Goal: Task Accomplishment & Management: Complete application form

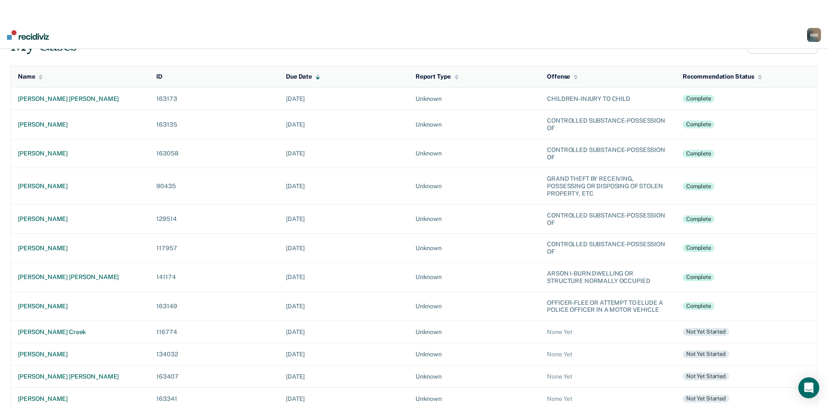
scroll to position [87, 0]
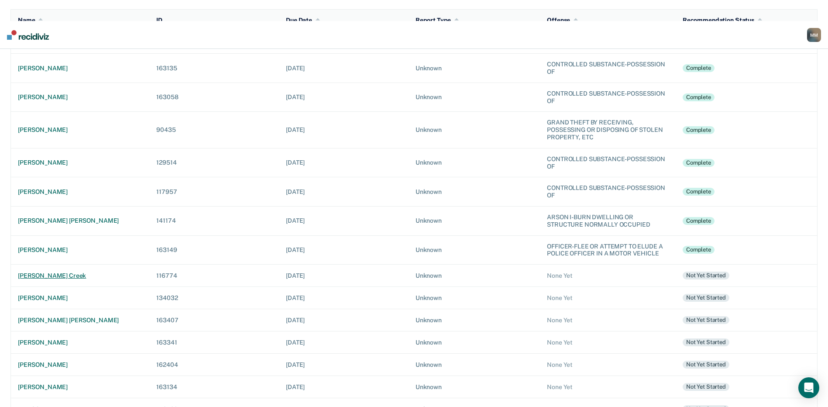
click at [79, 272] on div "[PERSON_NAME] creek" at bounding box center [80, 275] width 124 height 7
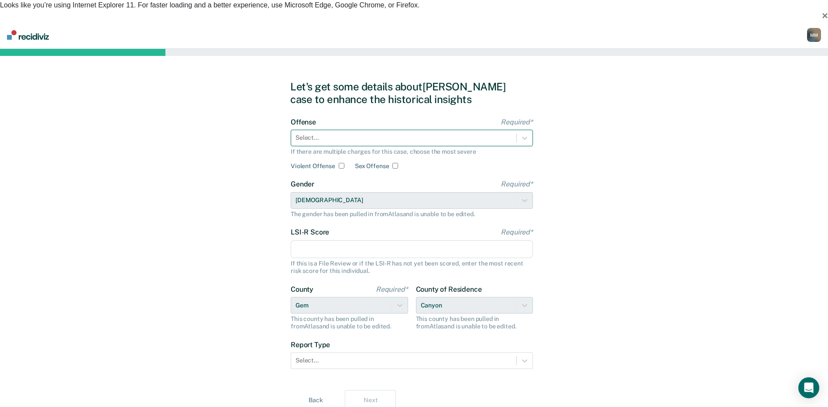
click at [315, 133] on div at bounding box center [403, 137] width 216 height 9
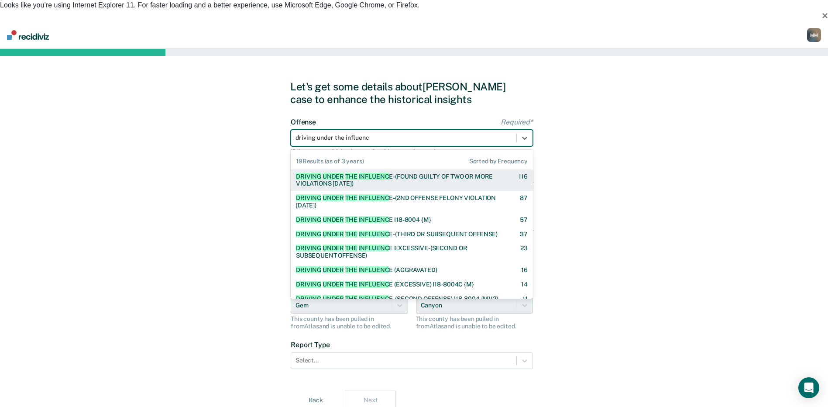
type input "driving under the influence"
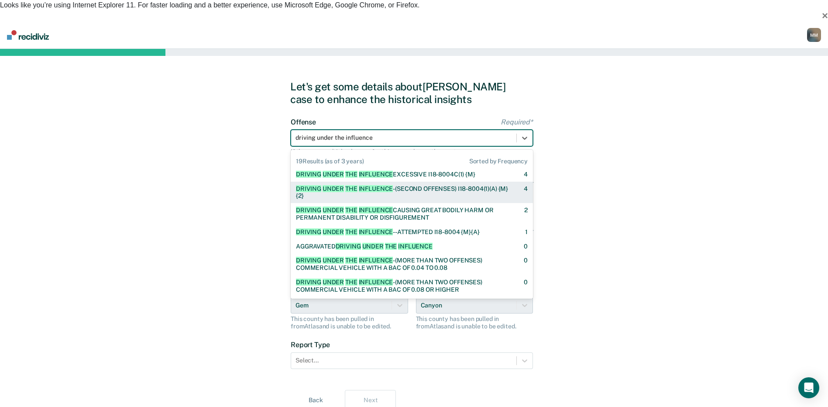
scroll to position [210, 0]
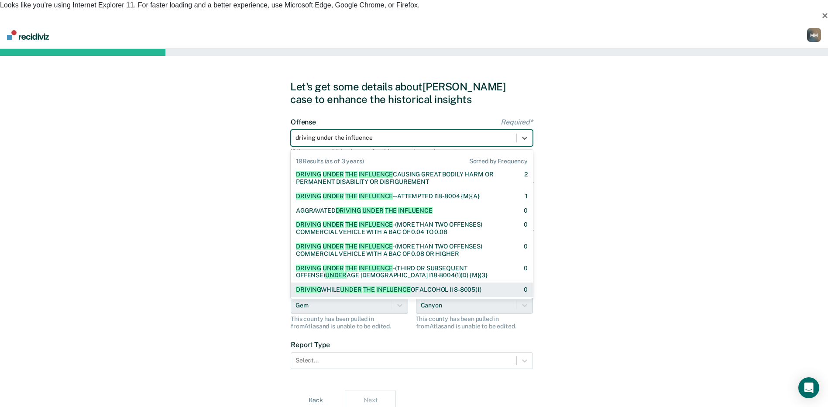
click at [401, 286] on span "INFLUENCE" at bounding box center [393, 289] width 34 height 7
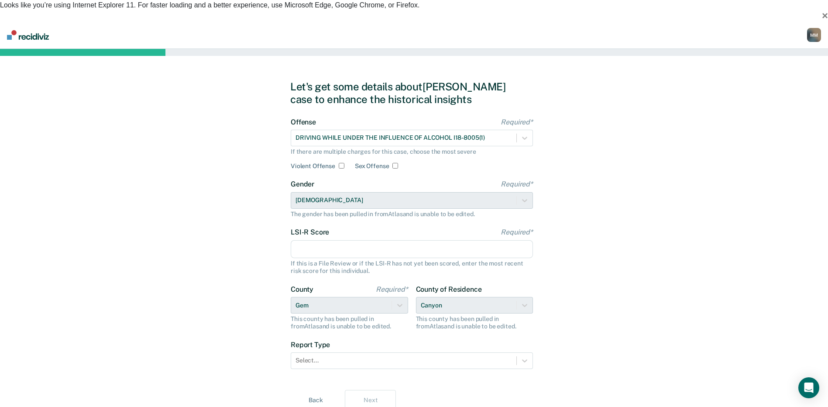
click at [307, 240] on input "LSI-R Score Required*" at bounding box center [412, 249] width 242 height 18
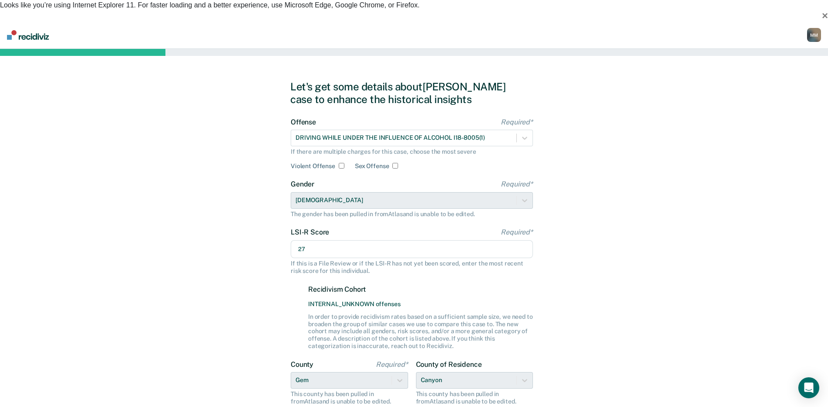
type input "27"
click at [270, 245] on div "Let's get some details about Shondel's case to enhance the historical insights …" at bounding box center [414, 283] width 828 height 468
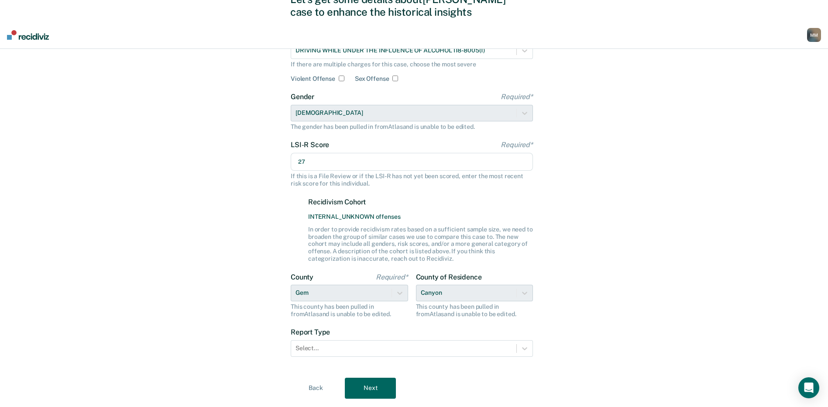
scroll to position [89, 0]
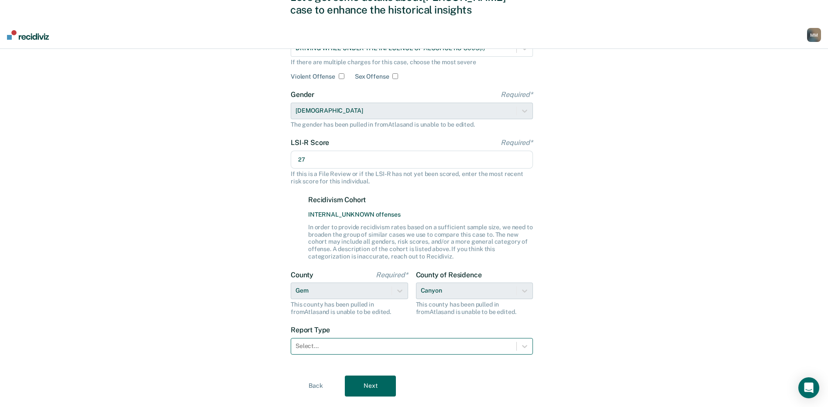
click at [309, 341] on div at bounding box center [403, 345] width 216 height 9
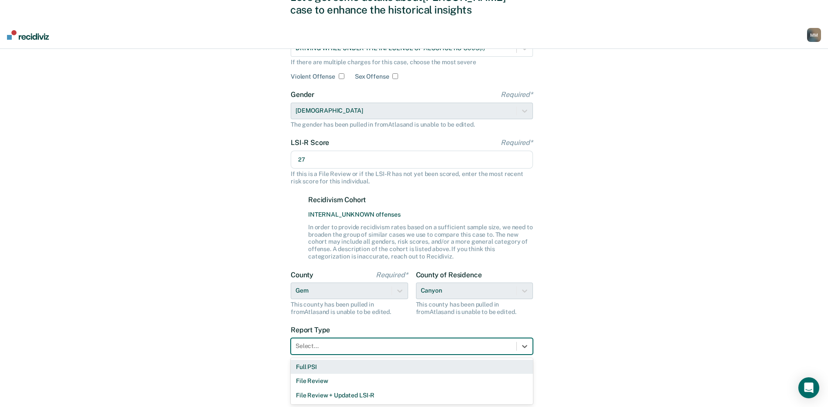
click at [308, 360] on div "Full PSI" at bounding box center [412, 367] width 242 height 14
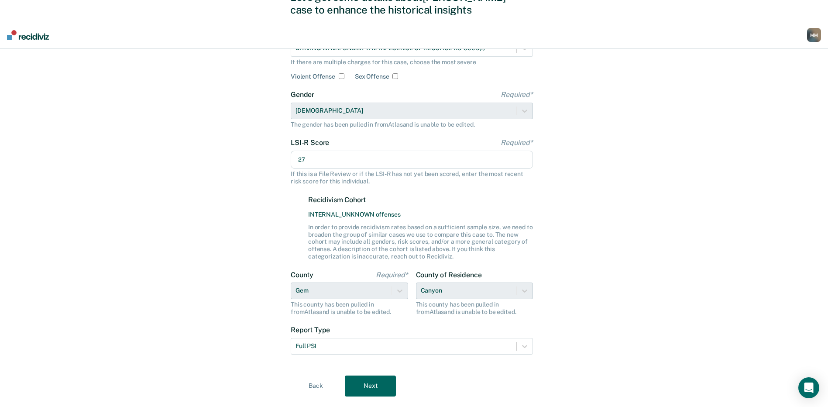
click at [645, 290] on div "Let's get some details about Shondel's case to enhance the historical insights …" at bounding box center [414, 193] width 828 height 468
click at [367, 375] on button "Next" at bounding box center [370, 385] width 51 height 21
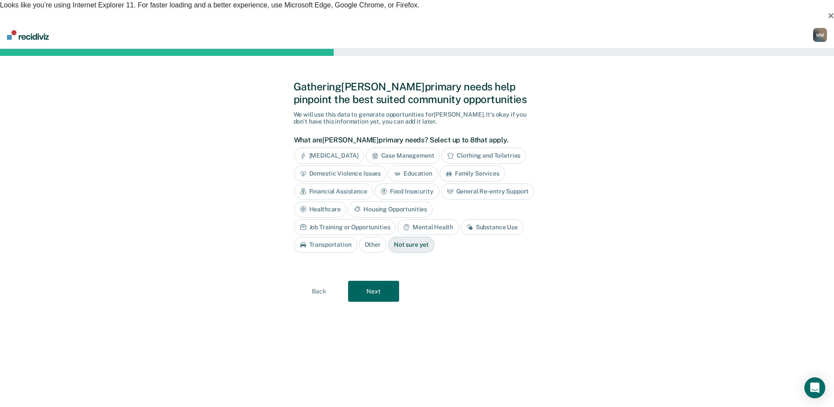
click at [396, 219] on div "Job Training or Opportunities" at bounding box center [345, 227] width 102 height 16
click at [449, 219] on div "Mental Health" at bounding box center [438, 227] width 61 height 16
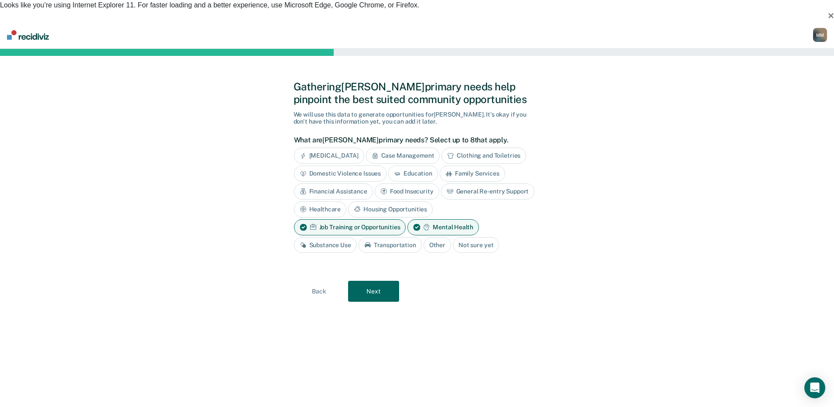
click at [343, 237] on div "Substance Use" at bounding box center [325, 245] width 63 height 16
click at [365, 281] on button "Next" at bounding box center [373, 291] width 51 height 21
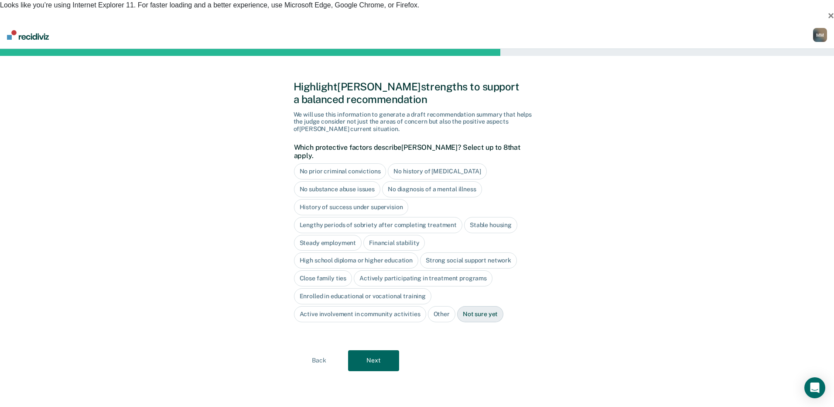
click at [419, 163] on div "No history of [MEDICAL_DATA]" at bounding box center [437, 171] width 99 height 16
click at [392, 199] on div "History of success under supervision" at bounding box center [351, 207] width 115 height 16
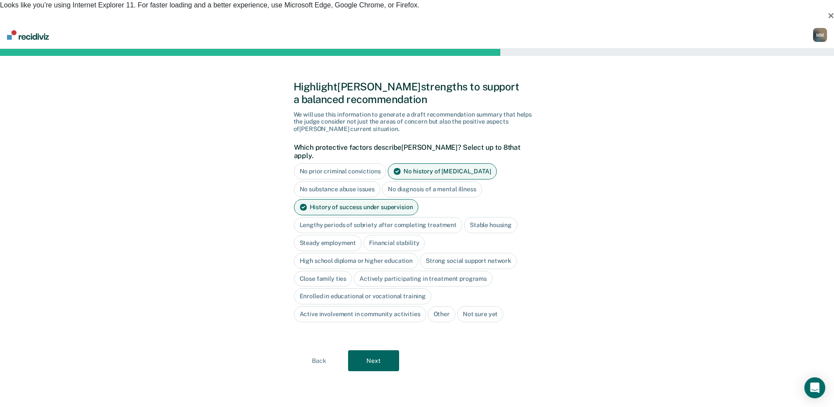
click at [438, 217] on div "Lengthy periods of sobriety after completing treatment" at bounding box center [378, 225] width 168 height 16
click at [490, 217] on div "Stable housing" at bounding box center [500, 225] width 53 height 16
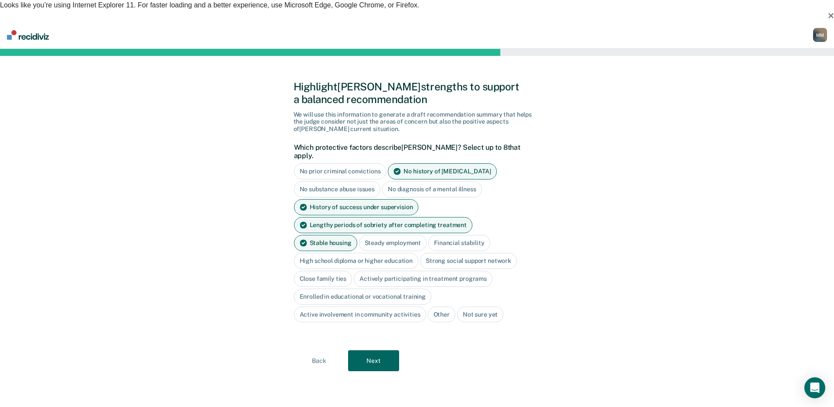
click at [401, 253] on div "High school diploma or higher education" at bounding box center [356, 261] width 125 height 16
click at [342, 271] on div "Close family ties" at bounding box center [323, 279] width 58 height 16
click at [453, 271] on div "Actively participating in treatment programs" at bounding box center [433, 279] width 139 height 16
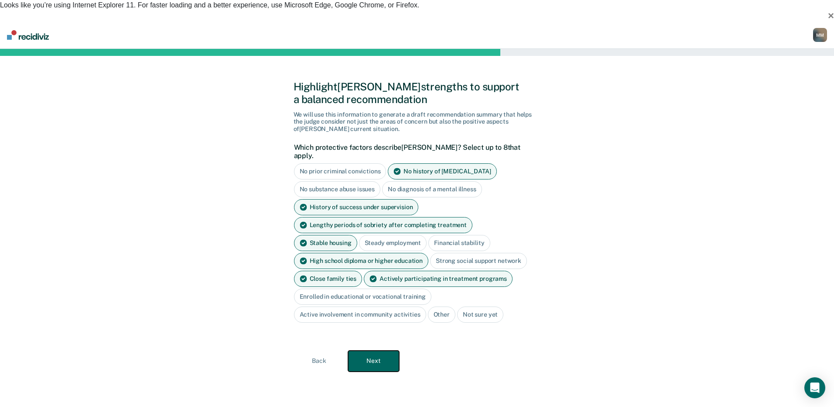
click at [381, 350] on button "Next" at bounding box center [373, 360] width 51 height 21
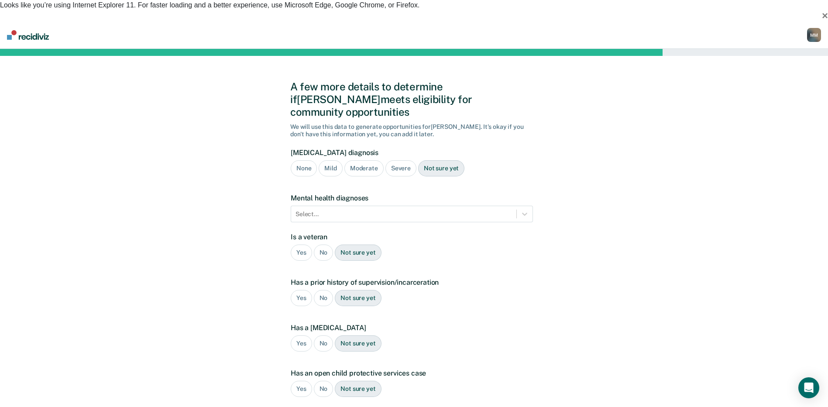
click at [396, 160] on div "Severe" at bounding box center [400, 168] width 31 height 16
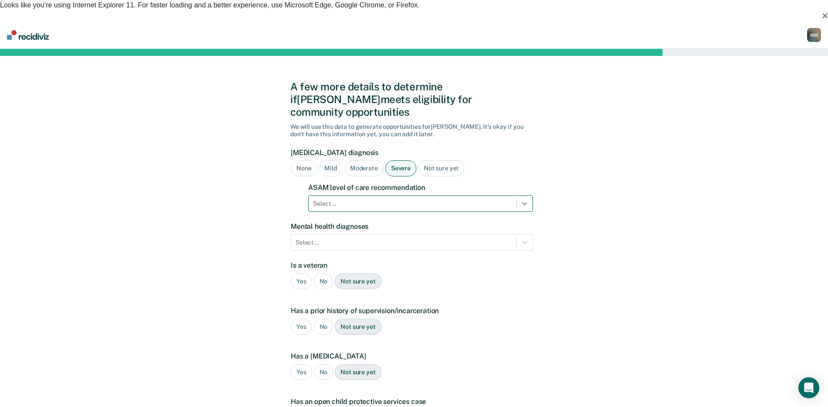
click at [524, 199] on icon at bounding box center [524, 203] width 9 height 9
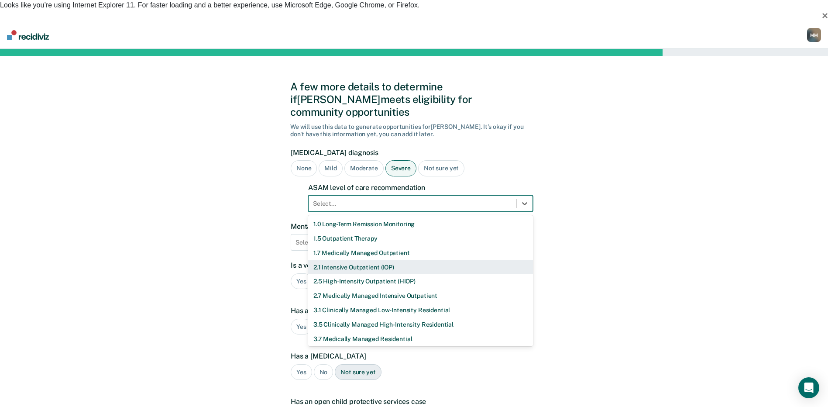
click at [371, 260] on div "2.1 Intensive Outpatient (IOP)" at bounding box center [420, 267] width 225 height 14
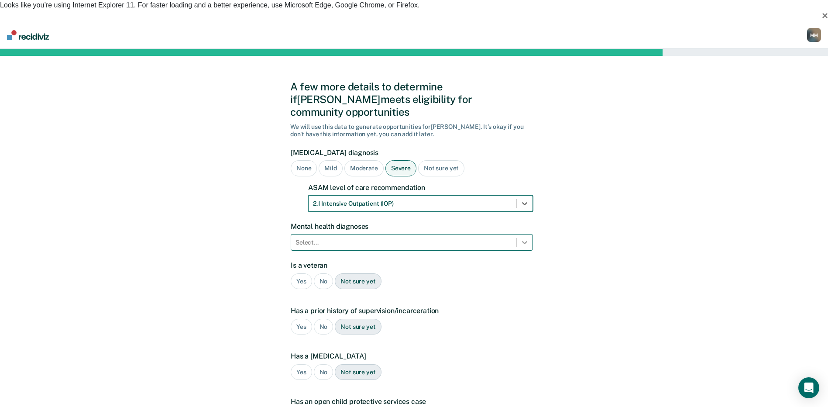
click at [524, 238] on icon at bounding box center [524, 242] width 9 height 9
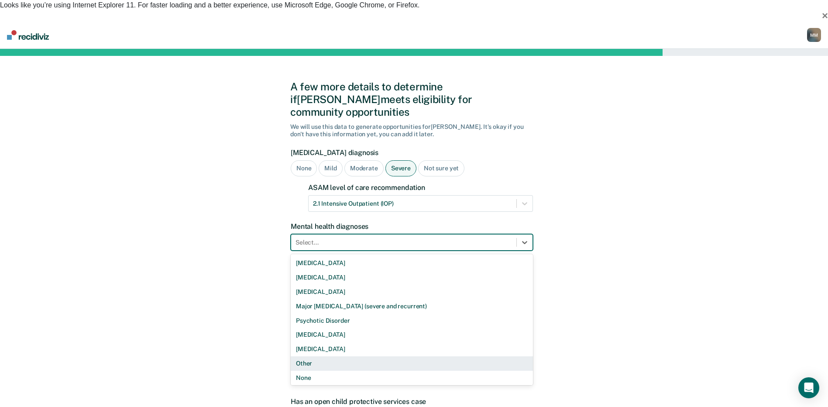
click at [324, 356] on div "Other" at bounding box center [412, 363] width 242 height 14
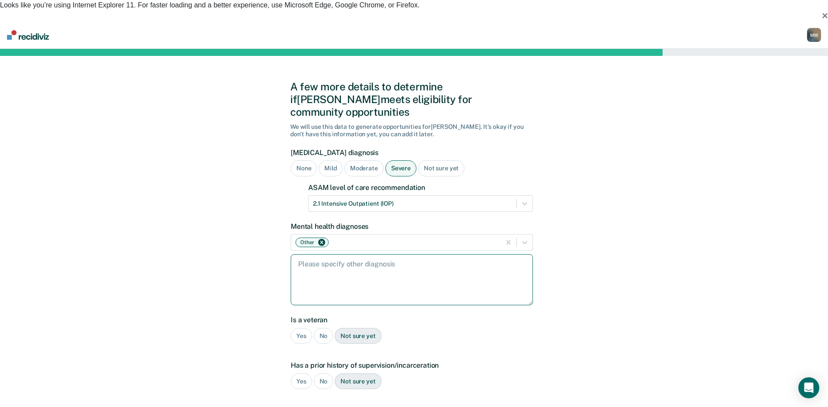
click at [313, 254] on textarea at bounding box center [412, 279] width 242 height 51
type textarea "anxiety"
click at [323, 328] on div "No" at bounding box center [324, 336] width 20 height 16
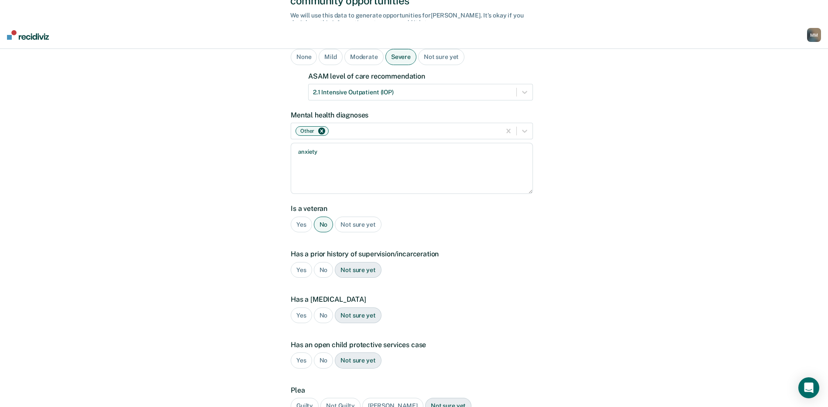
scroll to position [131, 0]
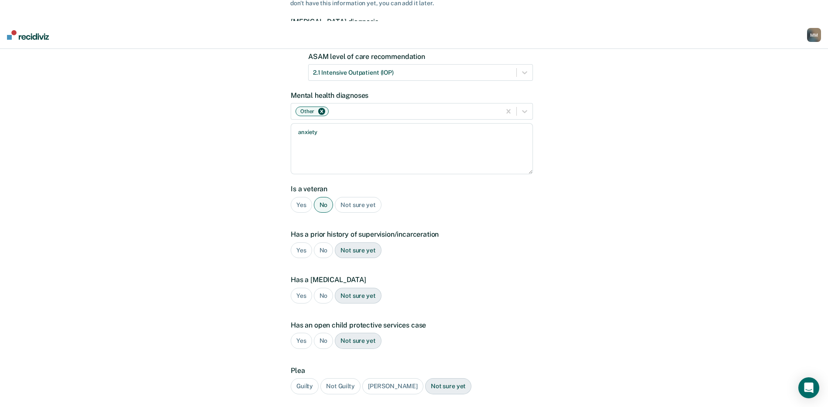
click at [298, 242] on div "Yes" at bounding box center [301, 250] width 21 height 16
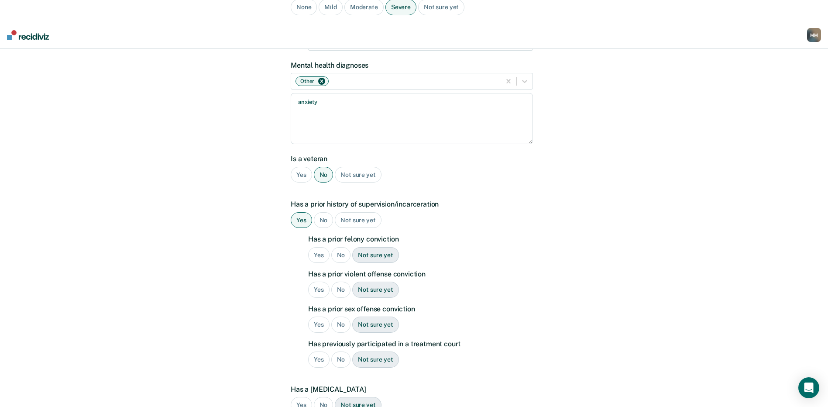
scroll to position [175, 0]
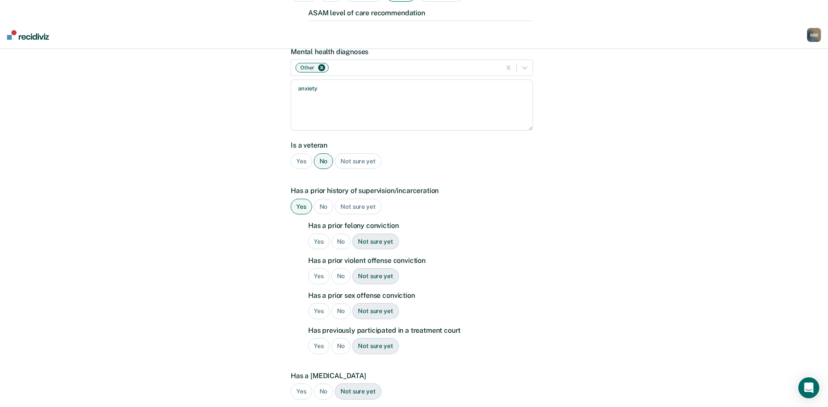
click at [316, 233] on div "Yes" at bounding box center [318, 241] width 21 height 16
click at [338, 268] on div "No" at bounding box center [341, 276] width 20 height 16
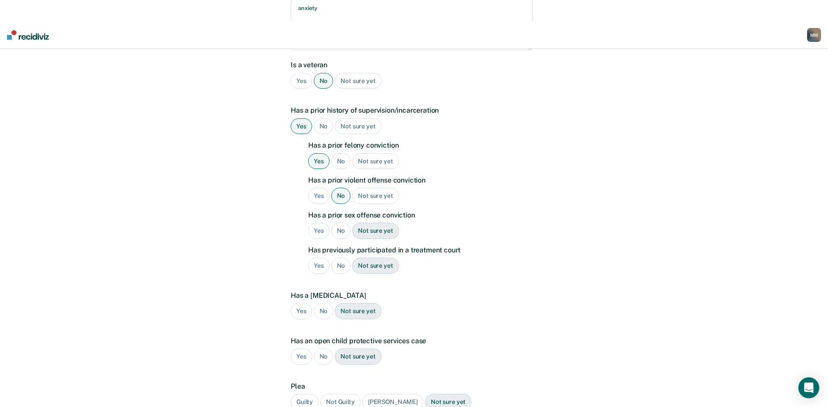
scroll to position [262, 0]
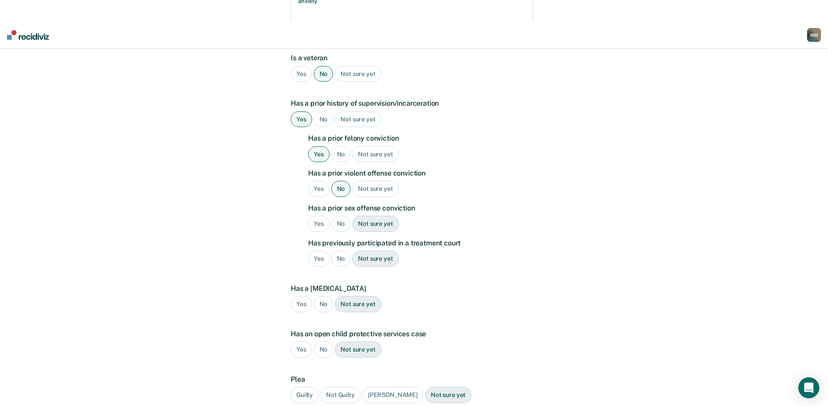
click at [340, 216] on div "No" at bounding box center [341, 224] width 20 height 16
click at [340, 250] on div "No" at bounding box center [341, 258] width 20 height 16
click at [323, 296] on div "No" at bounding box center [324, 304] width 20 height 16
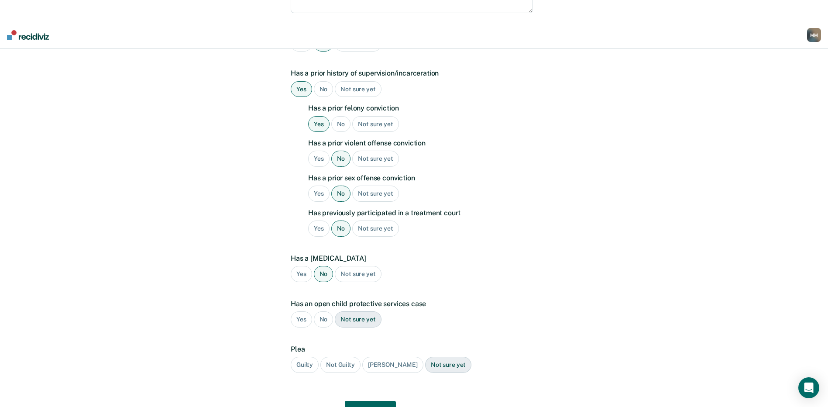
scroll to position [305, 0]
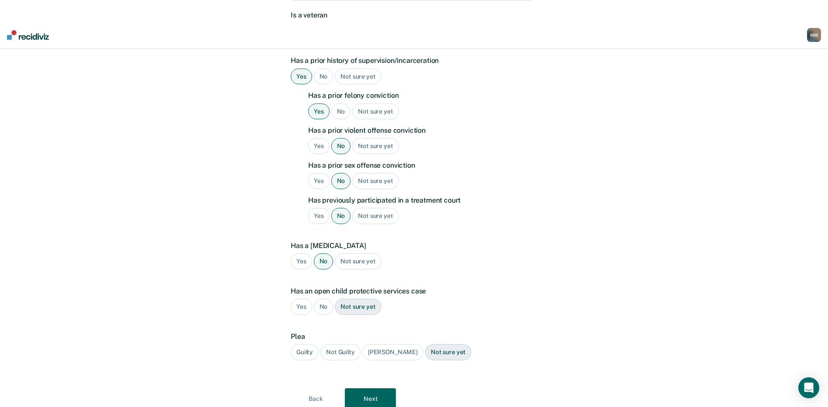
click at [322, 298] on div "No" at bounding box center [324, 306] width 20 height 16
click at [299, 344] on div "Guilty" at bounding box center [305, 352] width 28 height 16
click at [369, 388] on button "Next" at bounding box center [370, 398] width 51 height 21
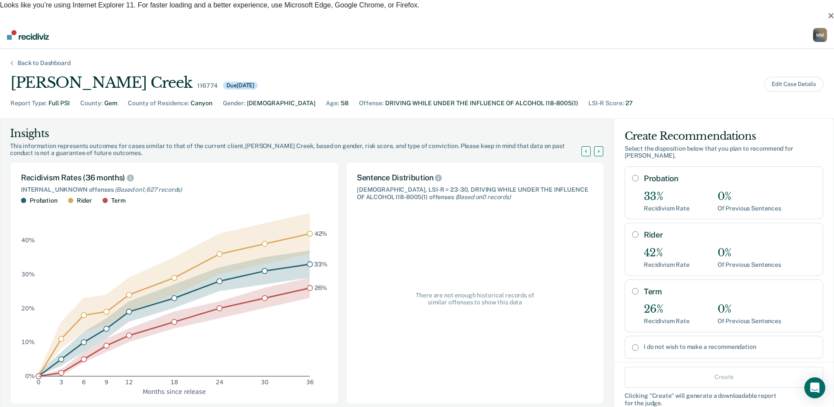
click at [632, 175] on input "Probation" at bounding box center [635, 178] width 7 height 7
radio input "true"
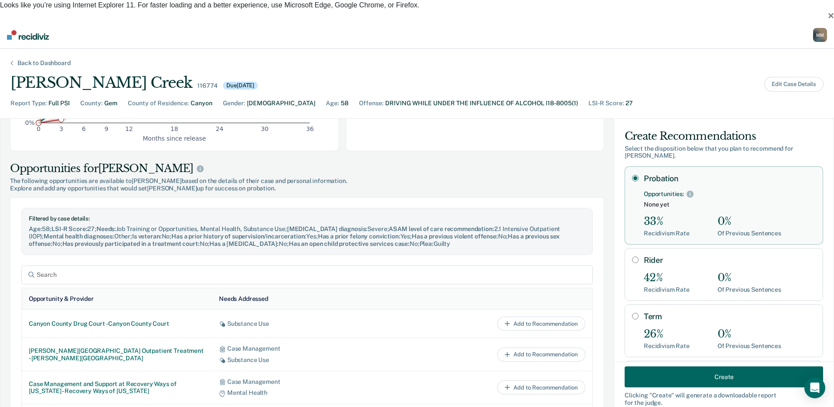
scroll to position [262, 0]
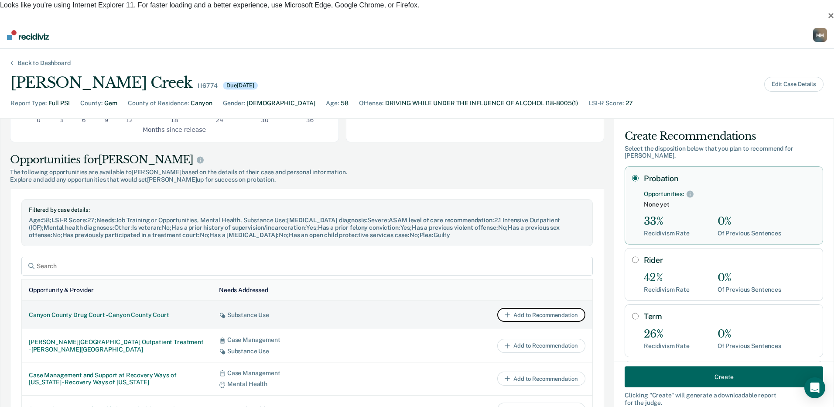
click at [515, 308] on button "Add to Recommendation" at bounding box center [541, 315] width 88 height 14
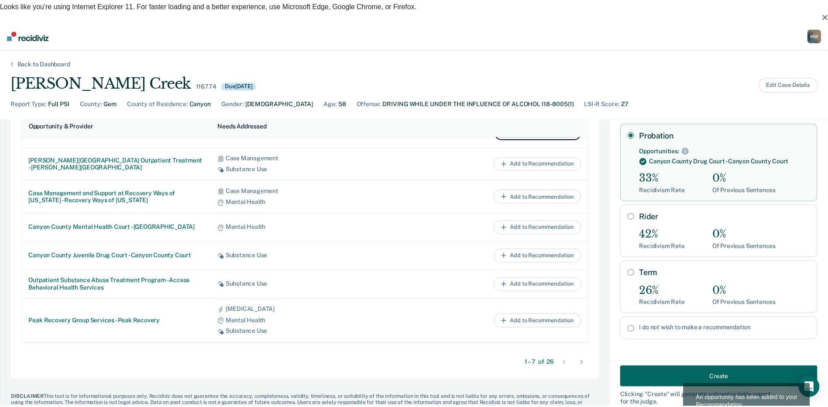
scroll to position [436, 0]
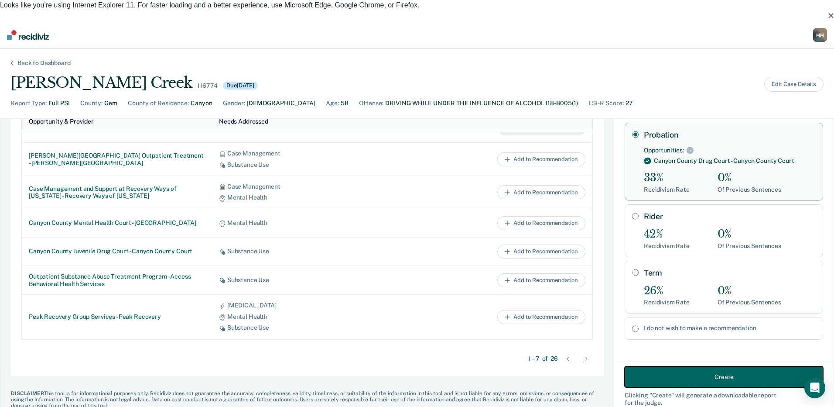
click at [710, 366] on button "Create" at bounding box center [724, 376] width 199 height 21
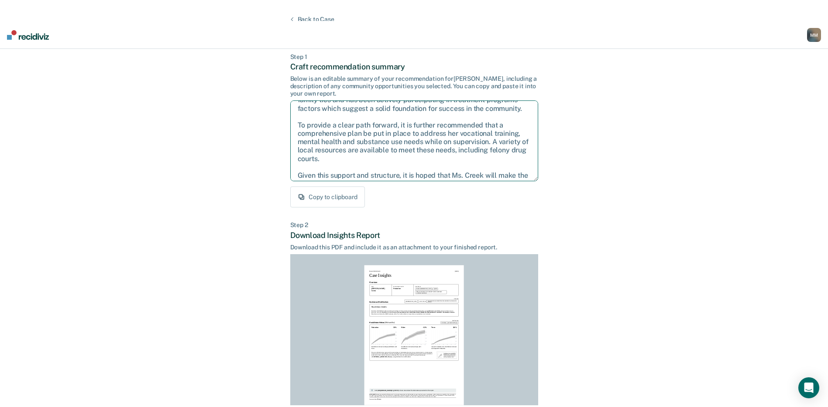
scroll to position [73, 0]
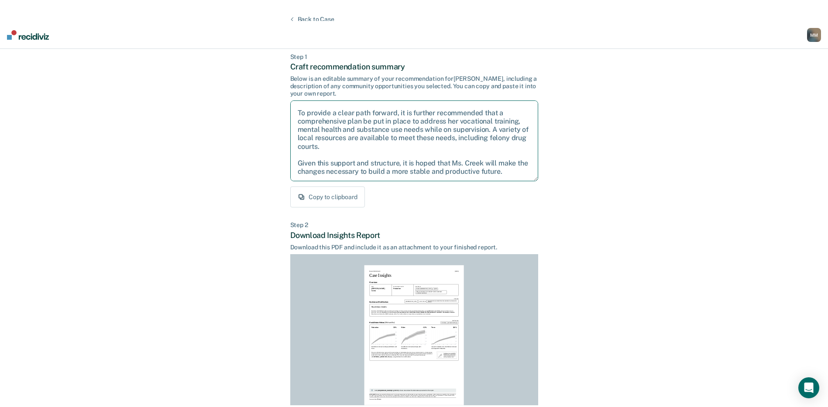
drag, startPoint x: 298, startPoint y: 88, endPoint x: 522, endPoint y: 165, distance: 237.7
click at [522, 165] on div "Step 1 Craft recommendation summary Below is an editable summary of your recomm…" at bounding box center [414, 130] width 248 height 154
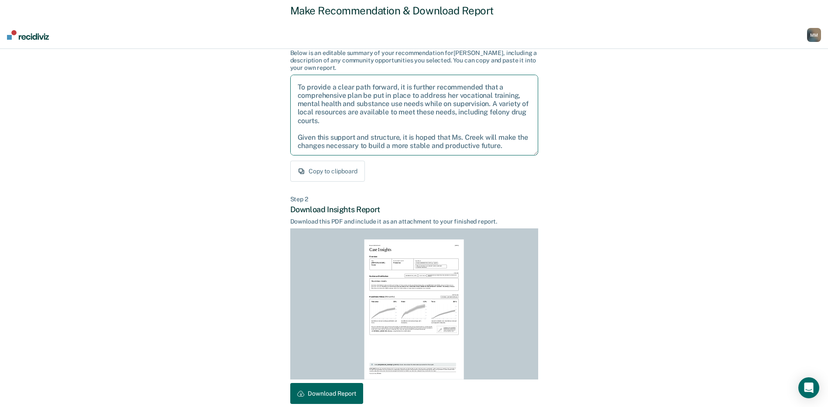
scroll to position [91, 0]
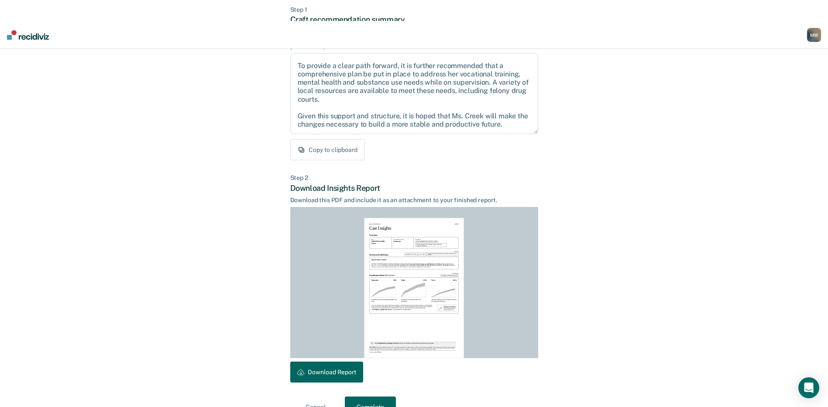
click at [642, 288] on div "Back to Case Make Recommendation & Download Report Step 1 Craft recommendation …" at bounding box center [414, 193] width 828 height 470
click at [346, 361] on button "Download Report" at bounding box center [326, 371] width 73 height 21
click at [364, 396] on button "Complete" at bounding box center [370, 406] width 51 height 21
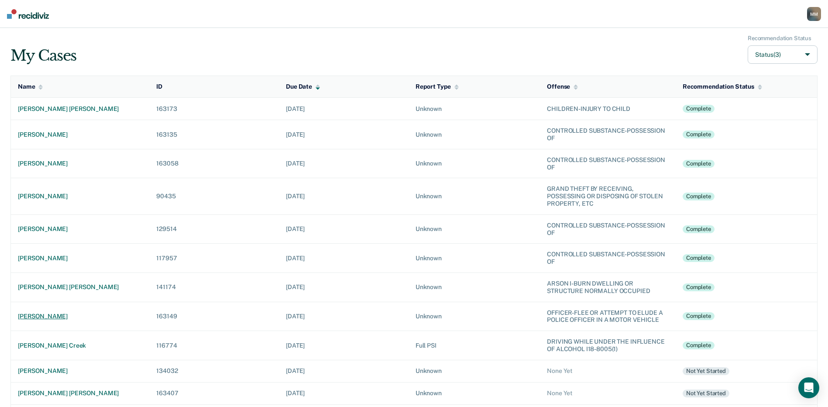
click at [70, 314] on div "[PERSON_NAME]" at bounding box center [80, 315] width 124 height 7
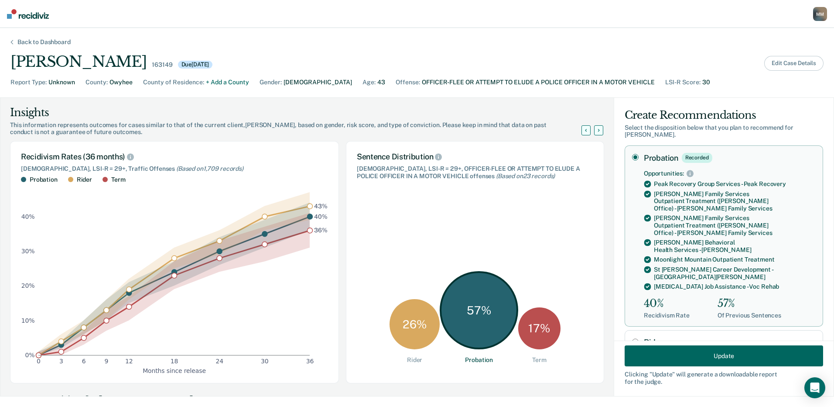
click at [784, 64] on button "Edit Case Details" at bounding box center [794, 63] width 59 height 15
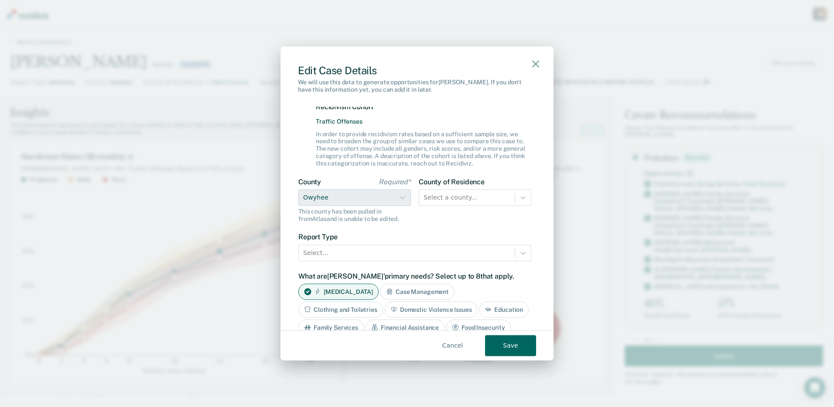
scroll to position [218, 0]
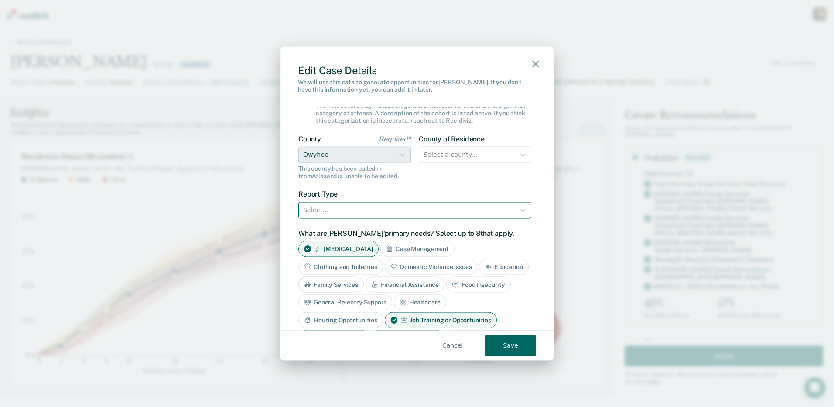
click at [337, 206] on div at bounding box center [406, 210] width 207 height 11
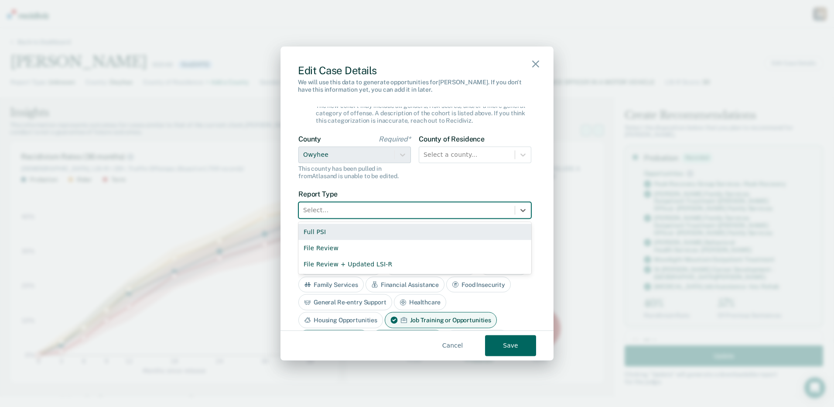
click at [318, 229] on div "Full PSI" at bounding box center [414, 231] width 233 height 16
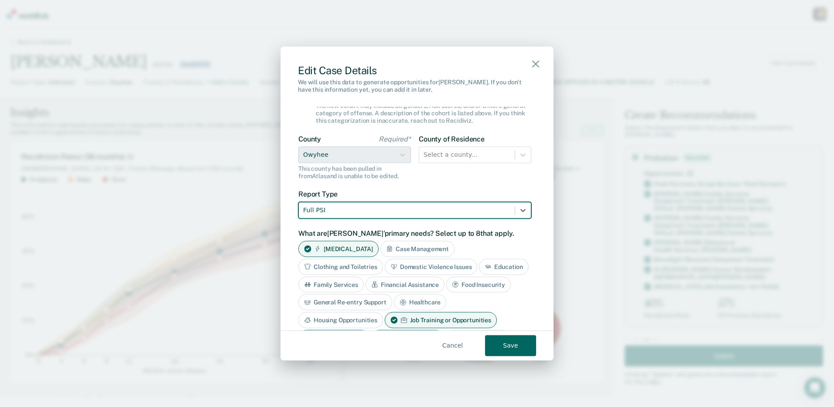
click at [511, 344] on button "Save" at bounding box center [510, 345] width 51 height 21
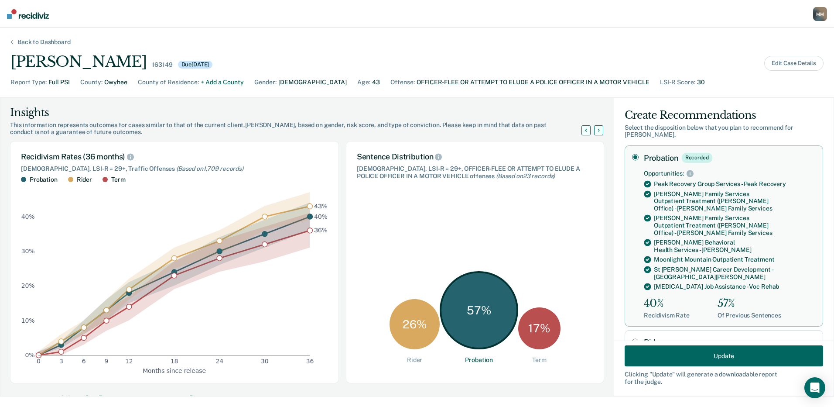
click at [55, 42] on div "Back to Dashboard" at bounding box center [44, 41] width 74 height 7
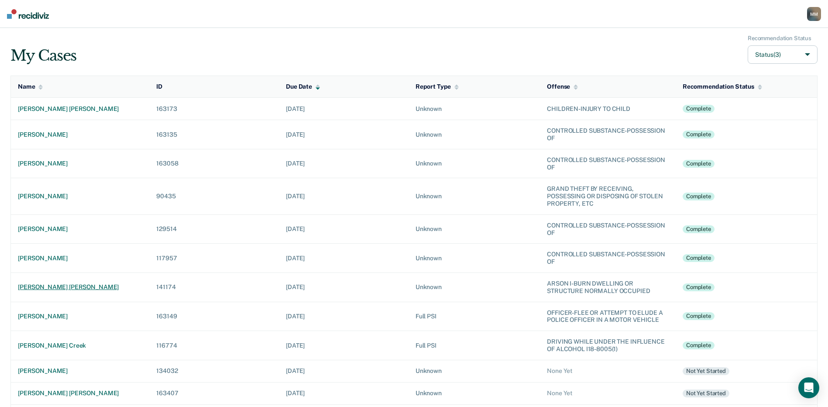
click at [60, 287] on div "[PERSON_NAME] [PERSON_NAME]" at bounding box center [80, 286] width 124 height 7
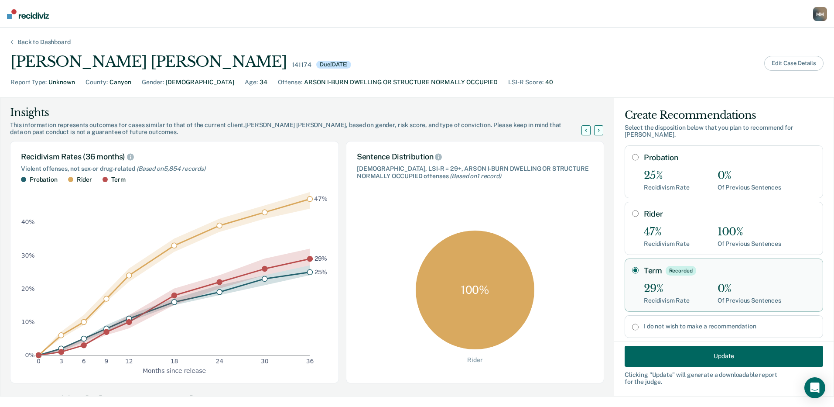
click at [792, 61] on button "Edit Case Details" at bounding box center [794, 63] width 59 height 15
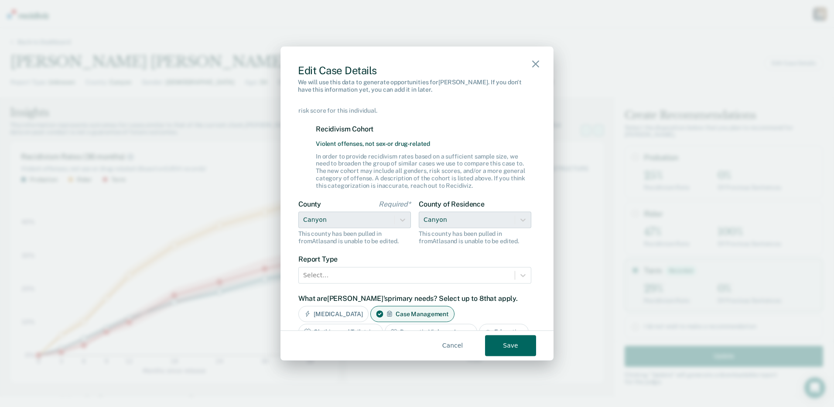
scroll to position [175, 0]
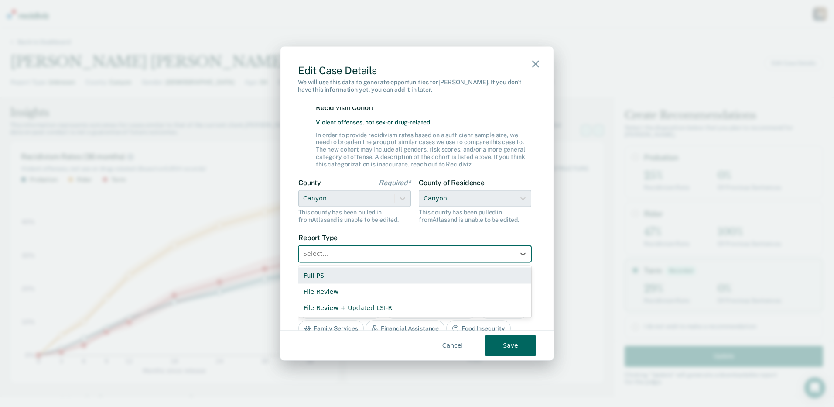
click at [309, 249] on div at bounding box center [406, 253] width 207 height 11
click at [309, 274] on div "Full PSI" at bounding box center [414, 275] width 233 height 16
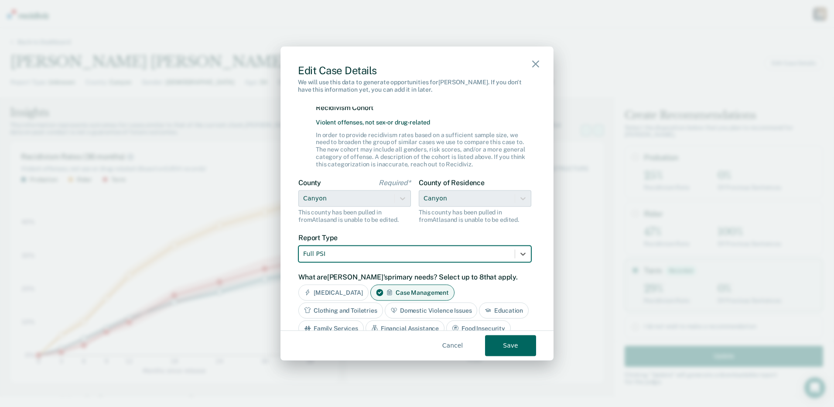
click at [508, 349] on button "Save" at bounding box center [510, 345] width 51 height 21
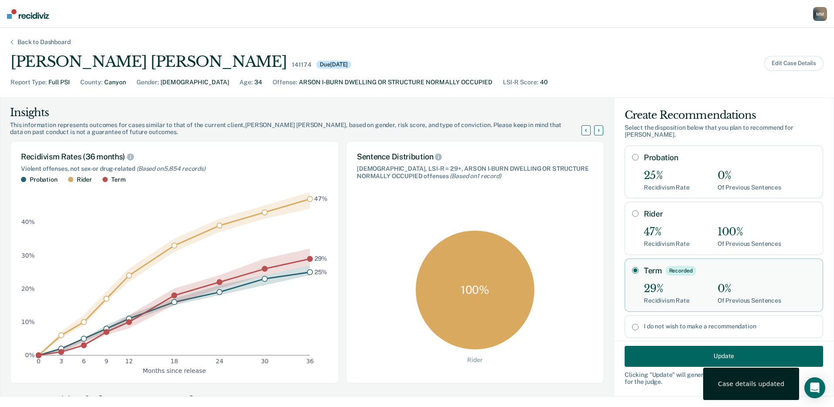
click at [46, 43] on div "Back to Dashboard" at bounding box center [44, 41] width 74 height 7
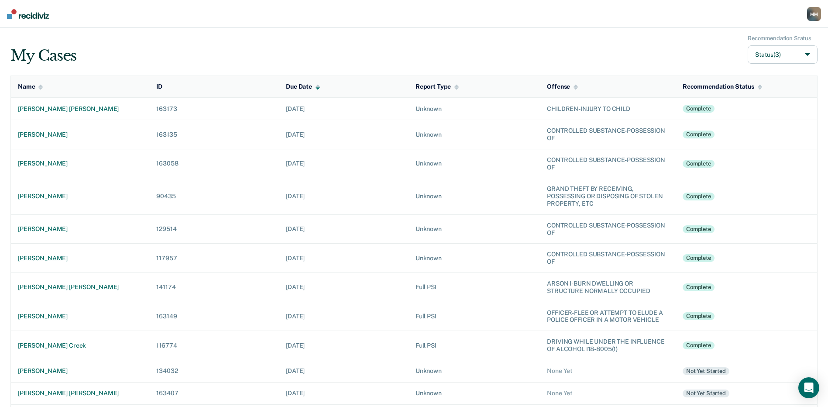
click at [86, 257] on div "[PERSON_NAME]" at bounding box center [80, 257] width 124 height 7
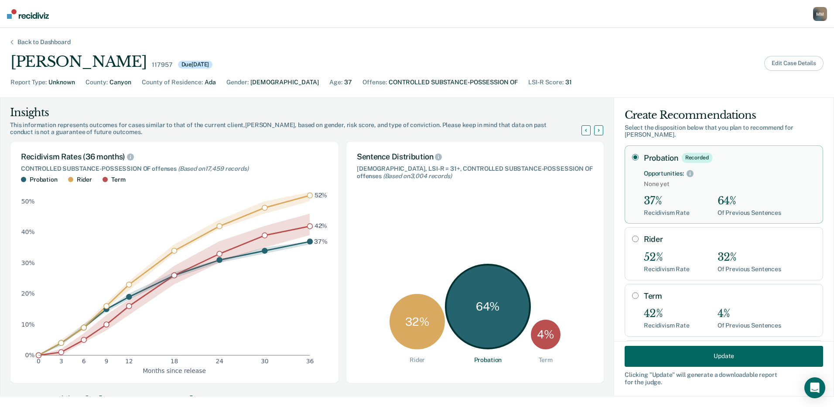
click at [782, 61] on button "Edit Case Details" at bounding box center [794, 63] width 59 height 15
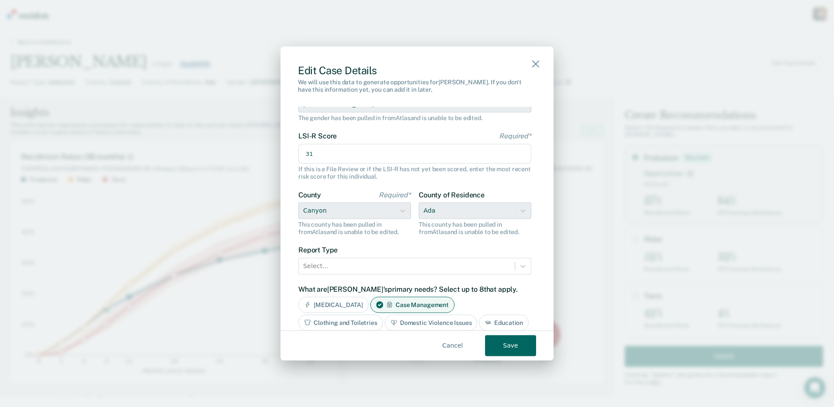
scroll to position [131, 0]
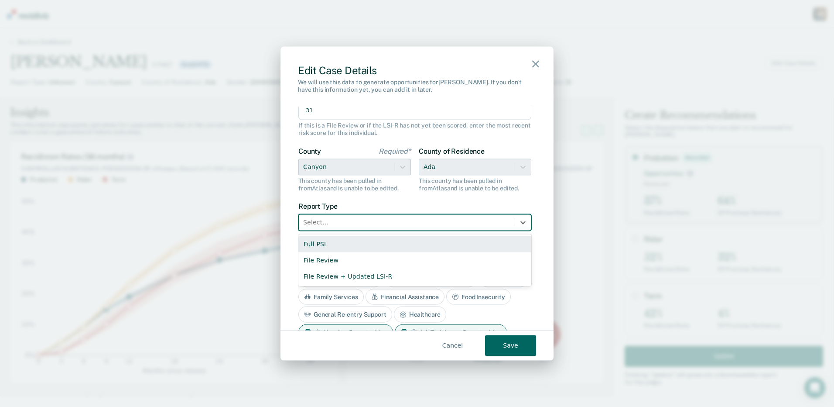
click at [333, 222] on div at bounding box center [406, 222] width 207 height 11
click at [318, 244] on div "Full PSI" at bounding box center [414, 244] width 233 height 16
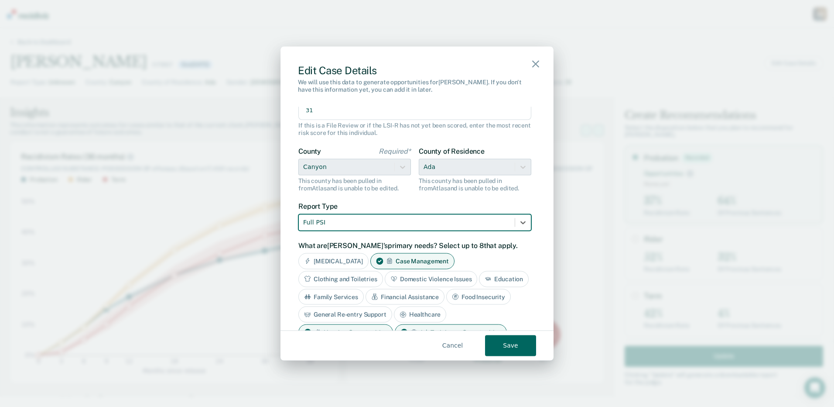
click at [503, 348] on button "Save" at bounding box center [510, 345] width 51 height 21
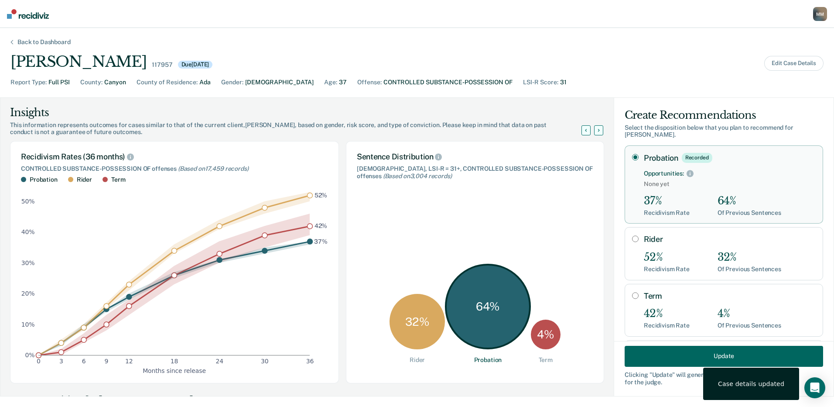
click at [63, 41] on div "Back to Dashboard" at bounding box center [44, 41] width 74 height 7
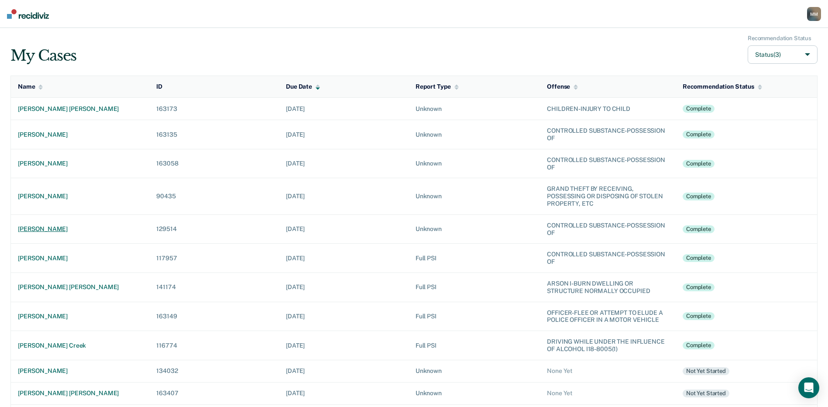
click at [67, 229] on div "[PERSON_NAME]" at bounding box center [80, 228] width 124 height 7
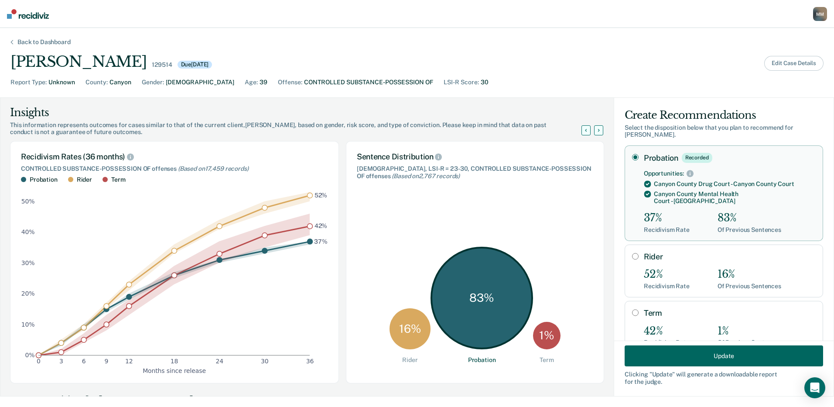
click at [775, 64] on button "Edit Case Details" at bounding box center [794, 63] width 59 height 15
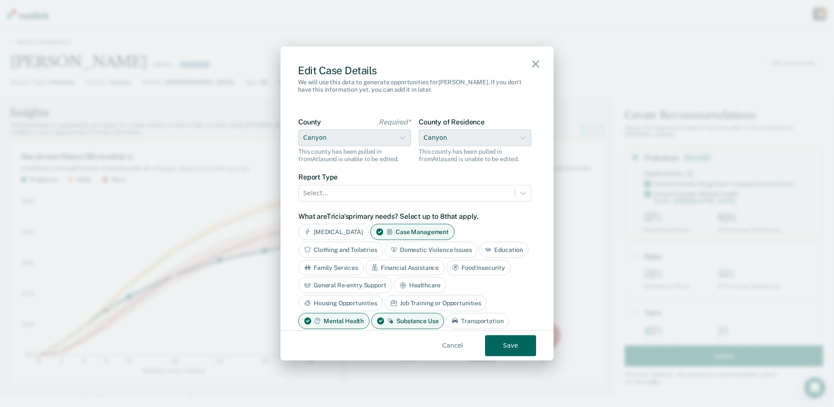
scroll to position [175, 0]
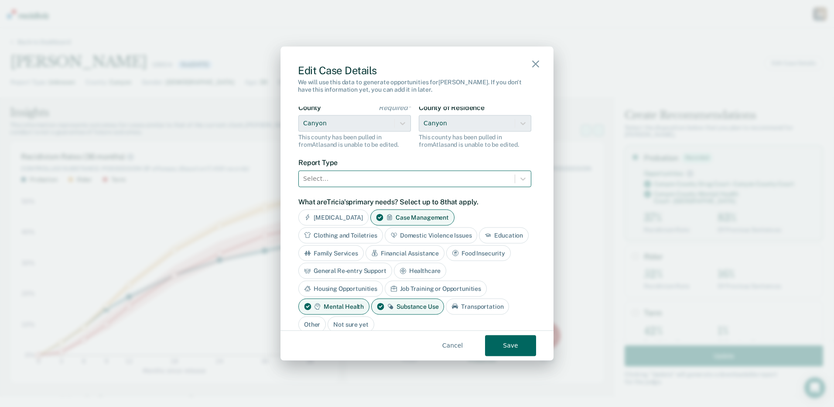
click at [317, 176] on div at bounding box center [406, 178] width 207 height 11
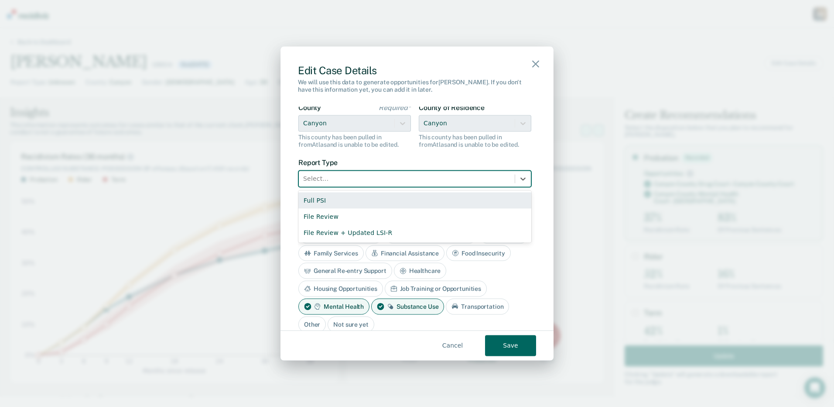
click at [316, 199] on div "Full PSI" at bounding box center [414, 200] width 233 height 16
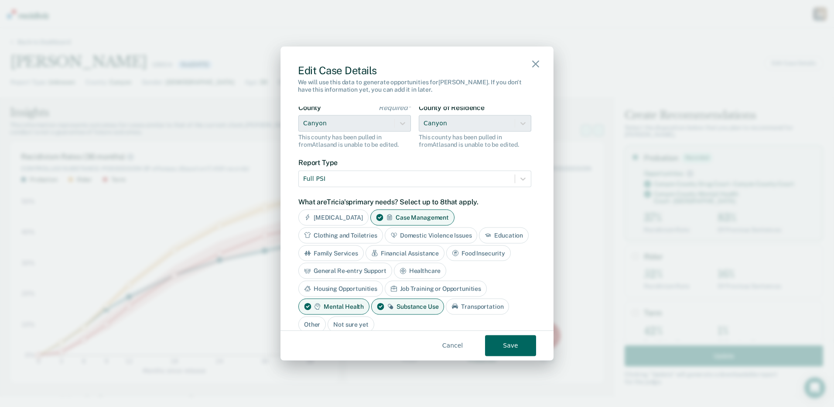
click at [510, 347] on button "Save" at bounding box center [510, 345] width 51 height 21
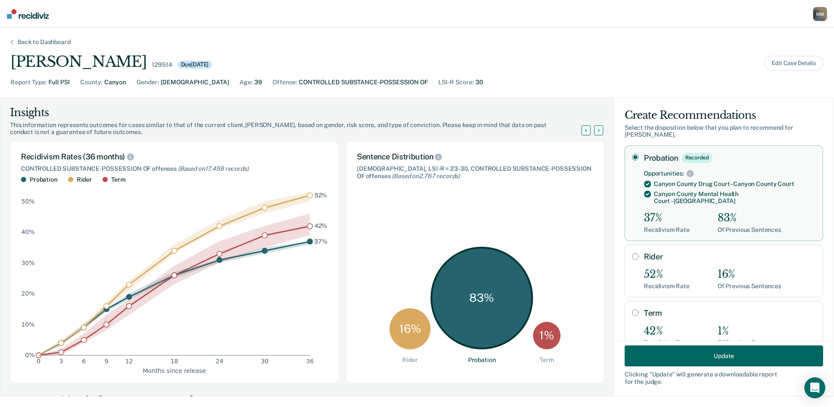
click at [38, 42] on div "Back to Dashboard" at bounding box center [44, 41] width 74 height 7
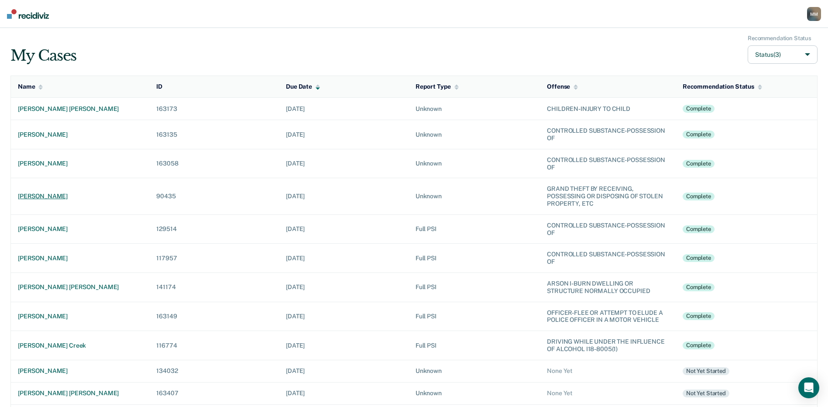
click at [76, 198] on div "[PERSON_NAME]" at bounding box center [80, 195] width 124 height 7
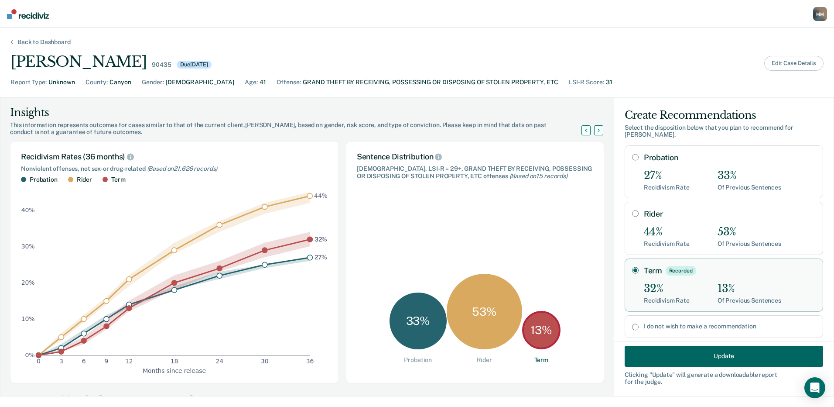
click at [793, 63] on button "Edit Case Details" at bounding box center [794, 63] width 59 height 15
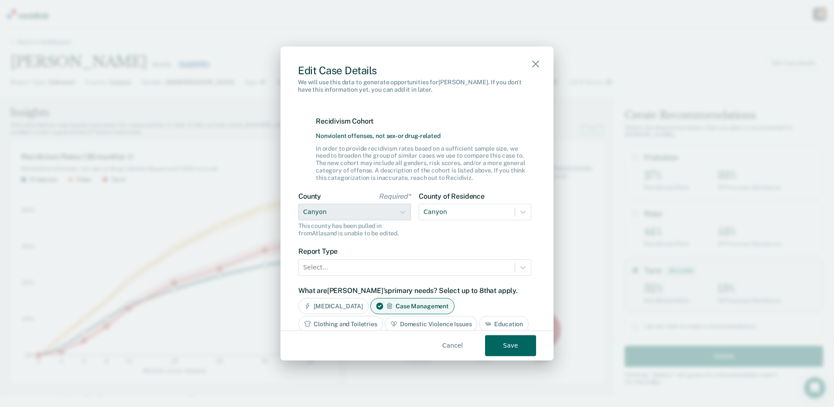
scroll to position [175, 0]
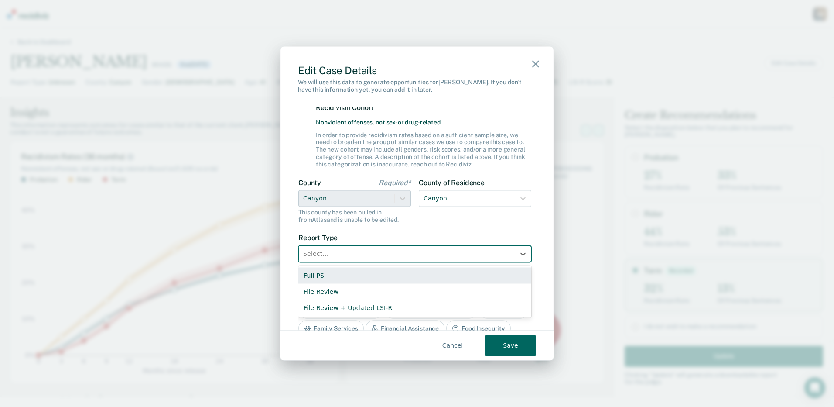
click at [344, 255] on div at bounding box center [406, 253] width 207 height 11
click at [328, 276] on div "Full PSI" at bounding box center [414, 275] width 233 height 16
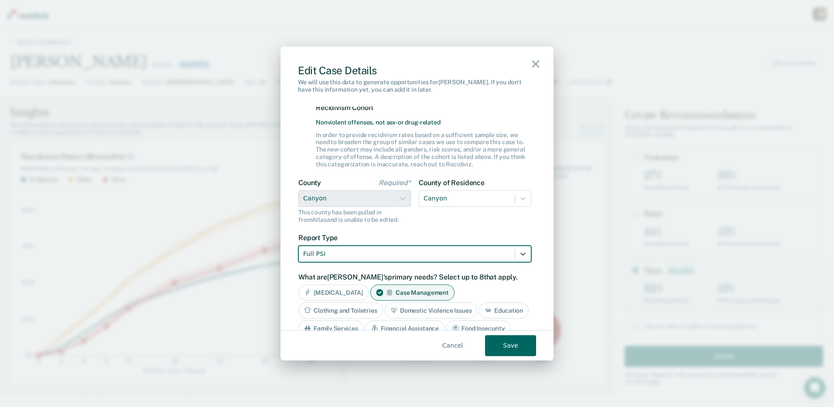
click at [501, 344] on button "Save" at bounding box center [510, 345] width 51 height 21
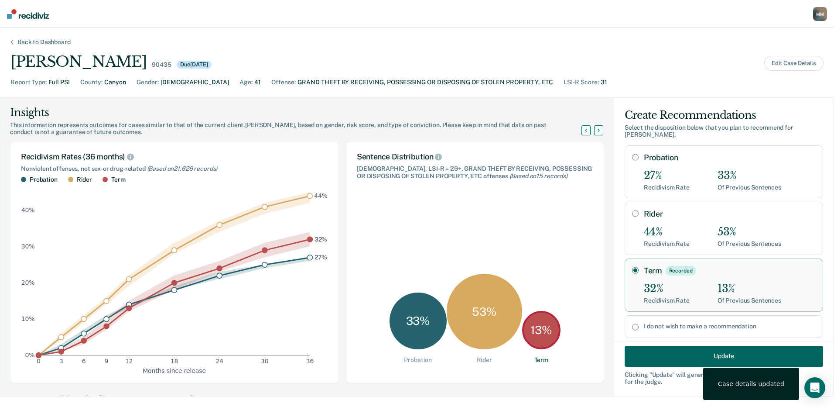
click at [55, 42] on div "Back to Dashboard" at bounding box center [44, 41] width 74 height 7
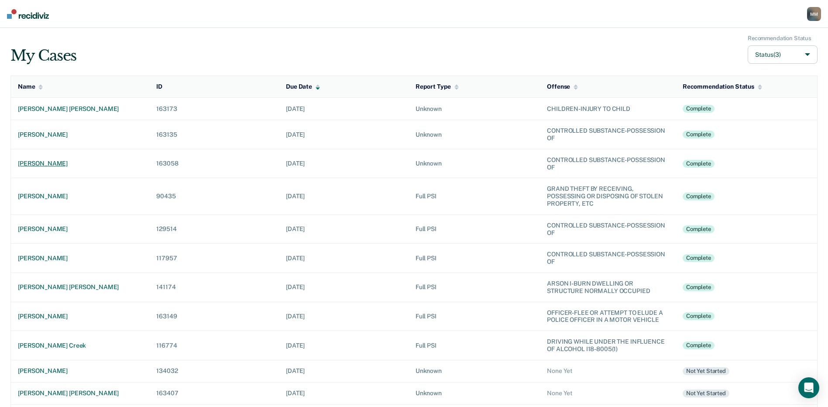
click at [69, 165] on div "[PERSON_NAME]" at bounding box center [80, 163] width 124 height 7
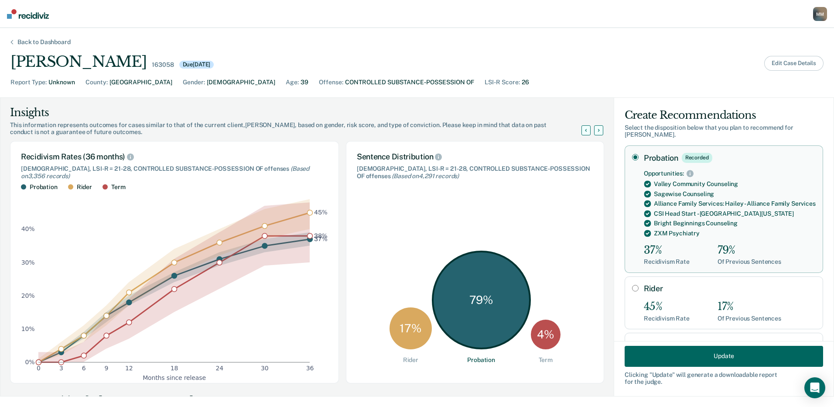
click at [792, 61] on button "Edit Case Details" at bounding box center [794, 63] width 59 height 15
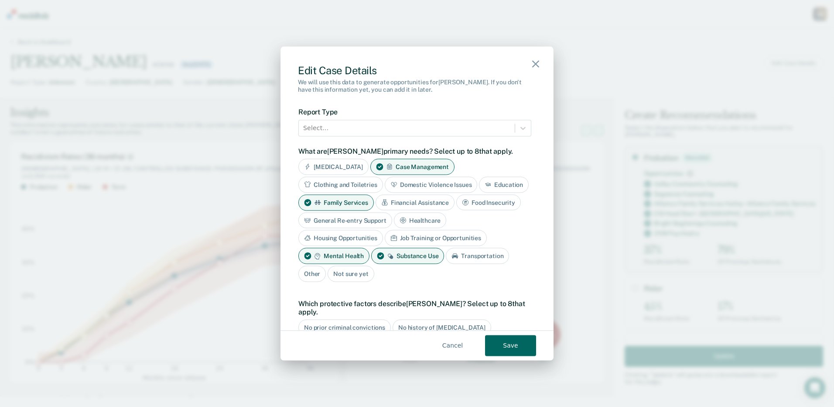
scroll to position [218, 0]
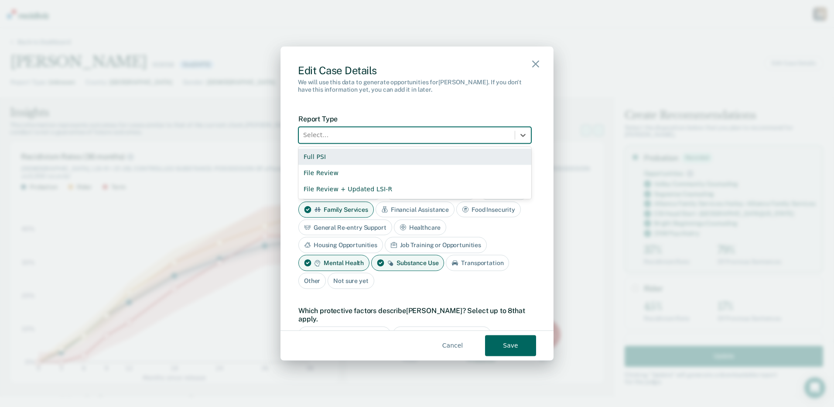
click at [329, 134] on div at bounding box center [406, 135] width 207 height 11
click at [323, 155] on div "Full PSI" at bounding box center [414, 156] width 233 height 16
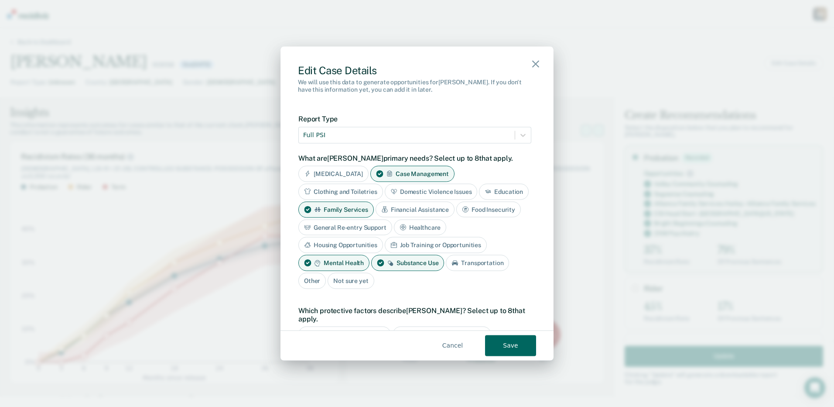
click at [515, 347] on button "Save" at bounding box center [510, 345] width 51 height 21
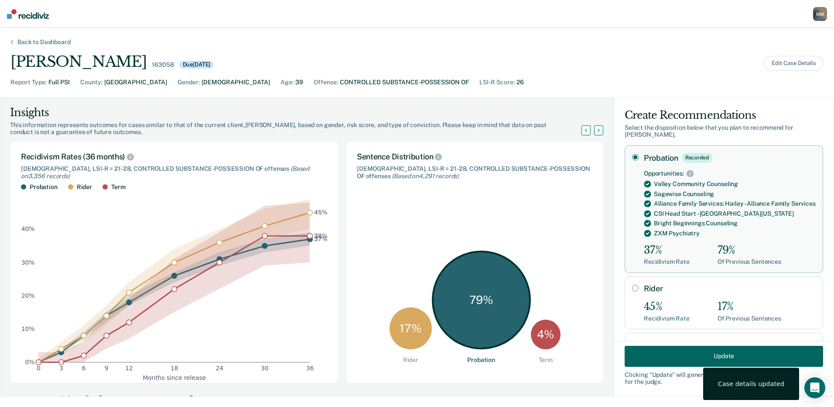
click at [65, 42] on div "Back to Dashboard" at bounding box center [44, 41] width 74 height 7
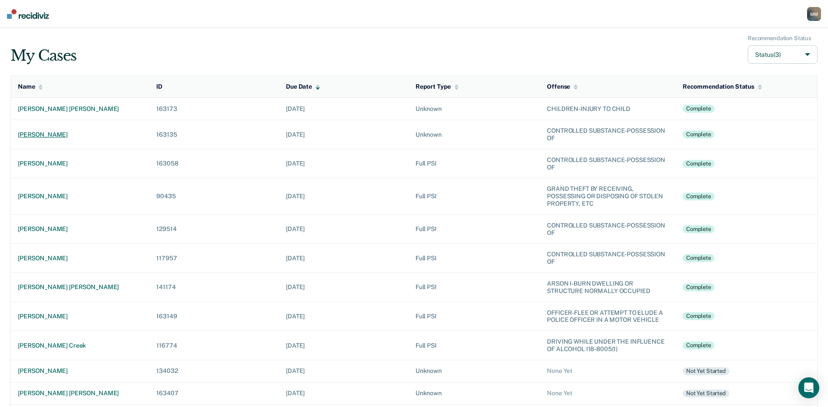
click at [60, 136] on div "[PERSON_NAME]" at bounding box center [80, 134] width 124 height 7
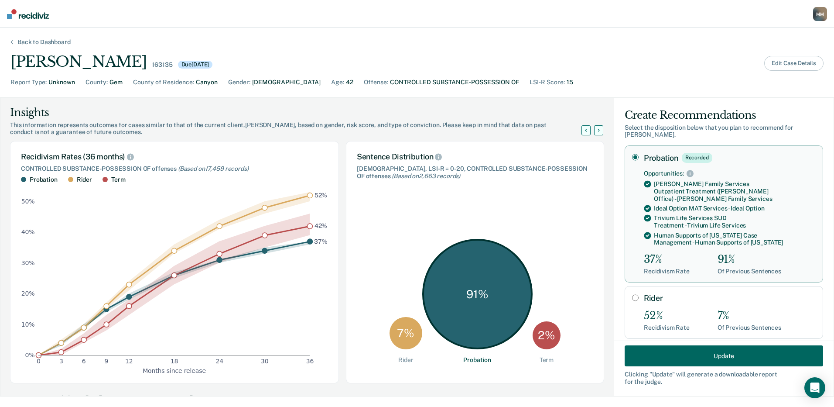
click at [782, 62] on button "Edit Case Details" at bounding box center [794, 63] width 59 height 15
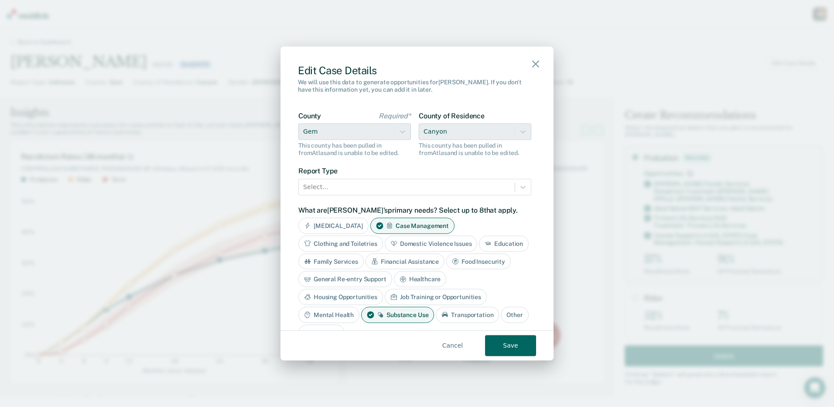
scroll to position [175, 0]
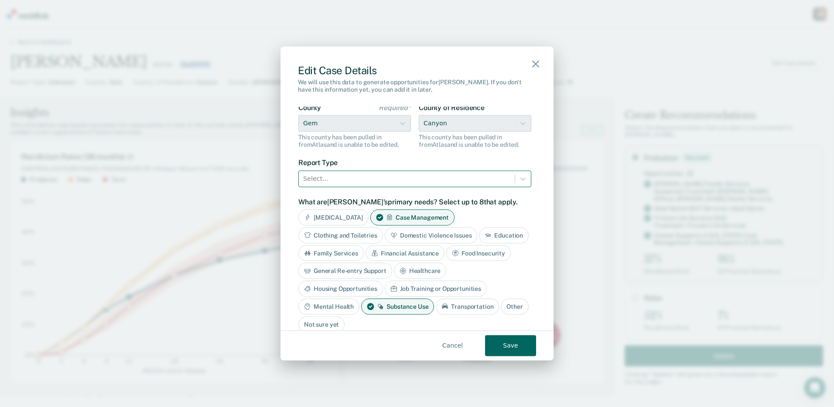
click at [321, 181] on div at bounding box center [406, 178] width 207 height 11
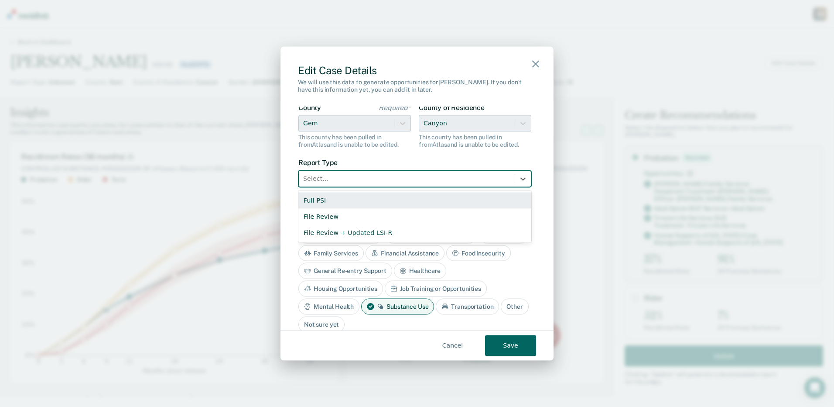
click at [320, 200] on div "Full PSI" at bounding box center [414, 200] width 233 height 16
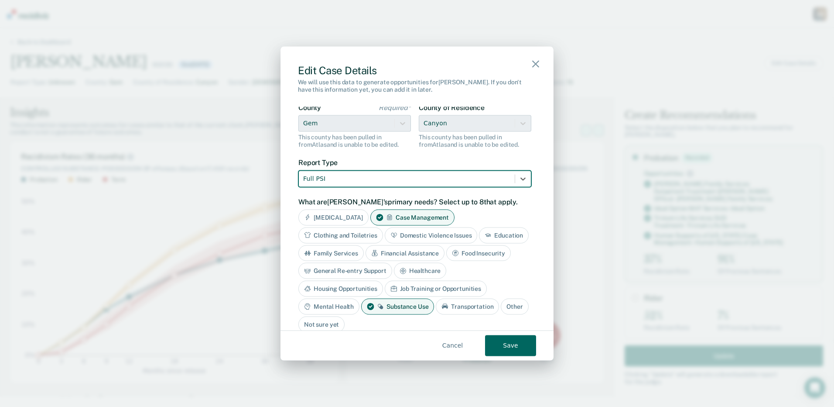
click at [508, 346] on button "Save" at bounding box center [510, 345] width 51 height 21
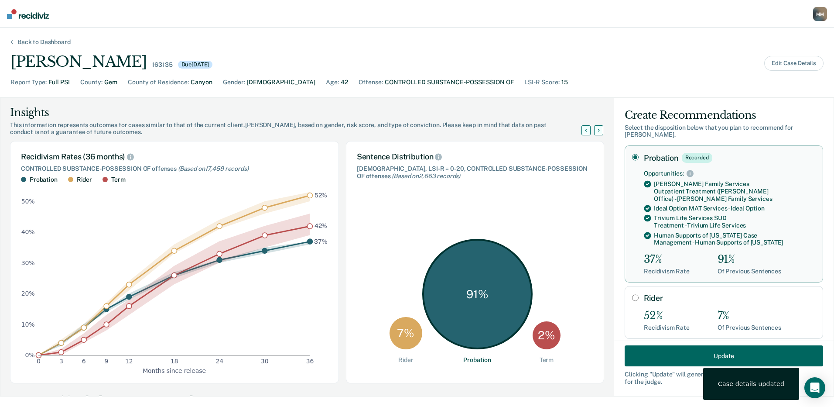
click at [34, 15] on img at bounding box center [28, 14] width 42 height 10
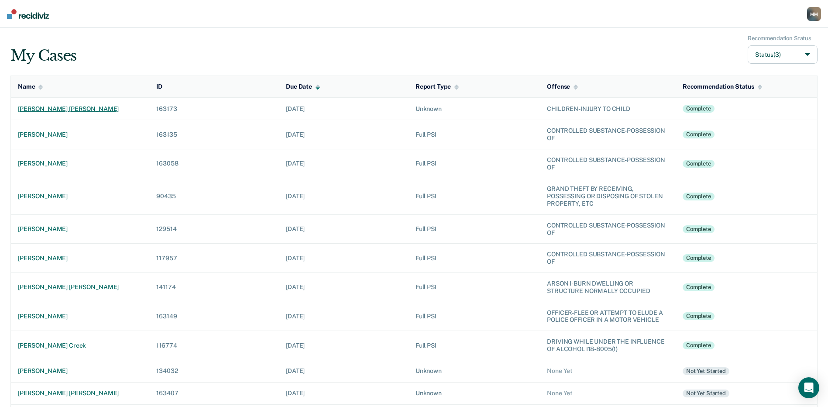
click at [54, 111] on div "[PERSON_NAME] [PERSON_NAME]" at bounding box center [80, 108] width 124 height 7
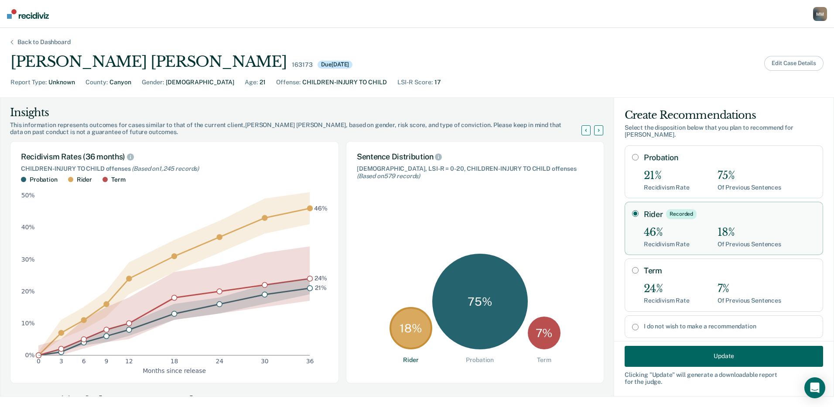
click at [777, 61] on button "Edit Case Details" at bounding box center [794, 63] width 59 height 15
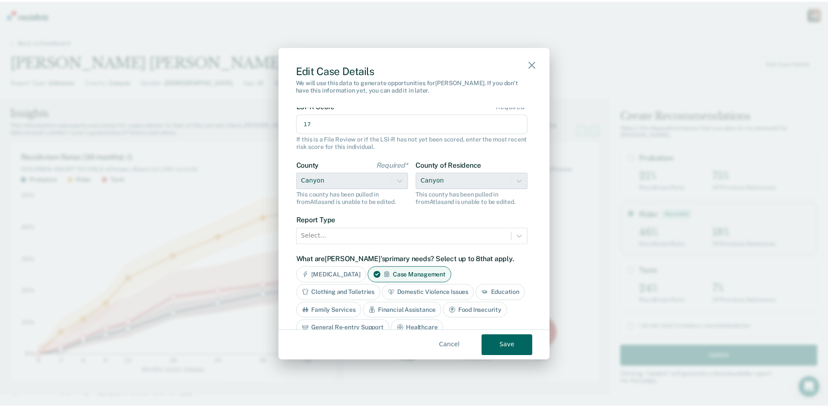
scroll to position [131, 0]
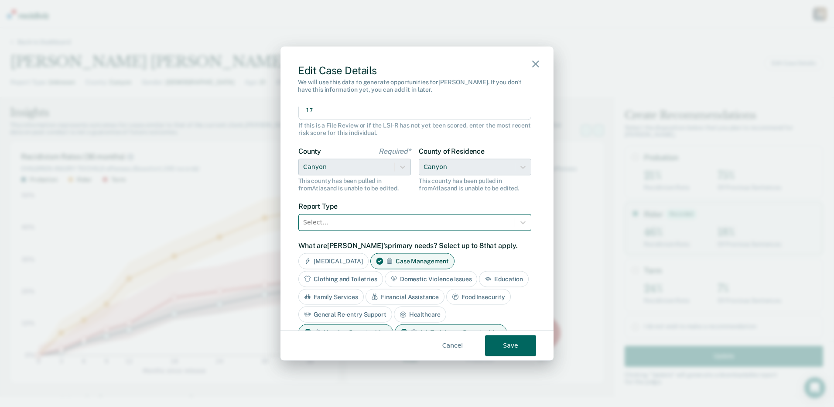
click at [329, 223] on div at bounding box center [406, 222] width 207 height 11
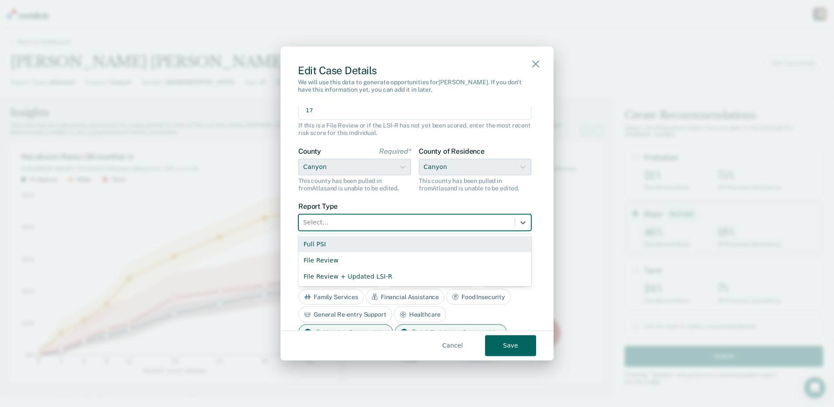
click at [323, 242] on div "Full PSI" at bounding box center [414, 244] width 233 height 16
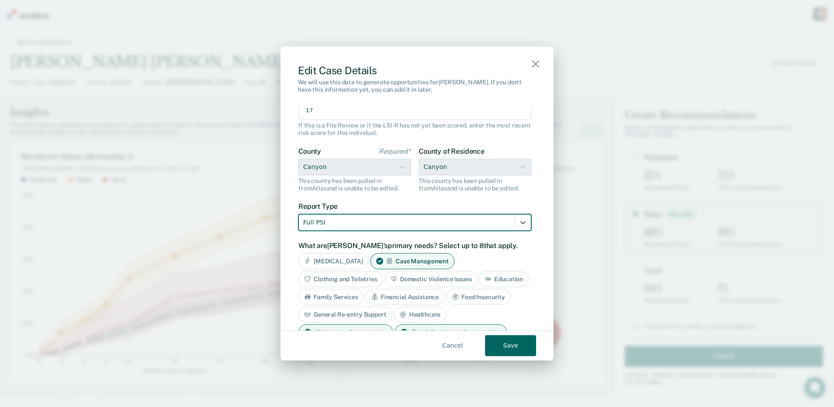
click at [508, 349] on button "Save" at bounding box center [510, 345] width 51 height 21
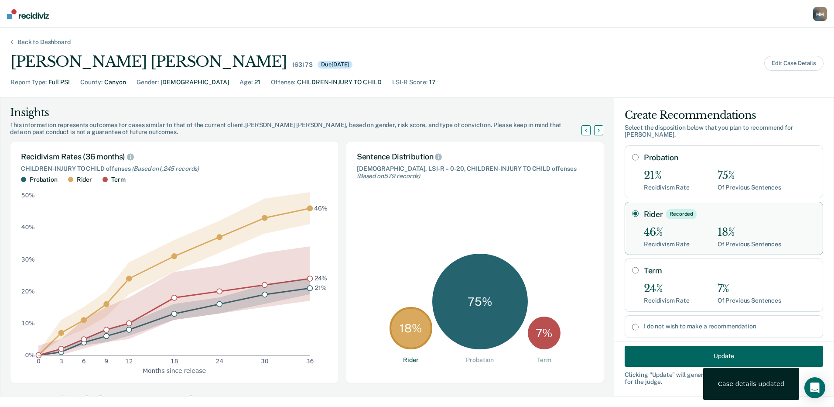
click at [45, 42] on div "Back to Dashboard" at bounding box center [44, 41] width 74 height 7
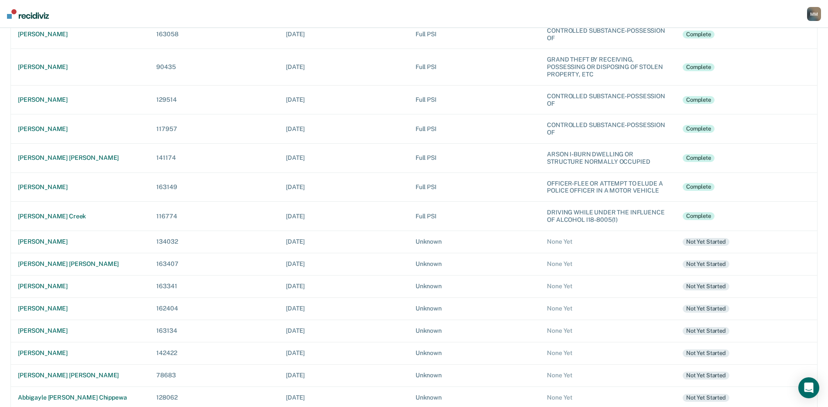
scroll to position [131, 0]
